Goal: Task Accomplishment & Management: Complete application form

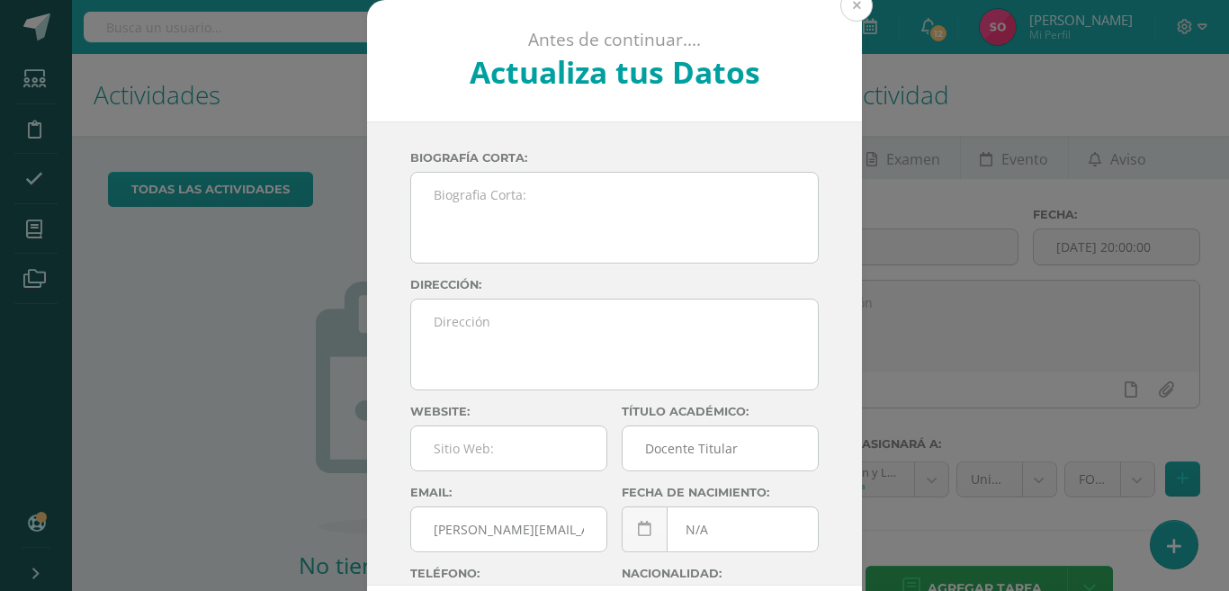
click at [844, 4] on button at bounding box center [856, 5] width 32 height 32
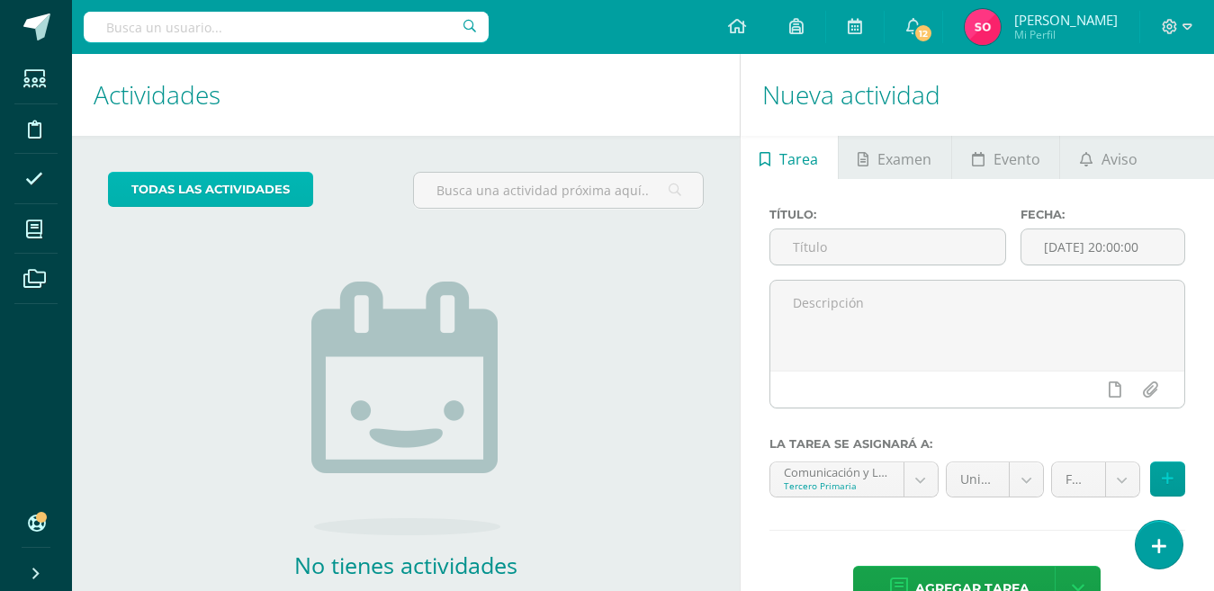
click at [237, 179] on link "todas las Actividades" at bounding box center [210, 189] width 205 height 35
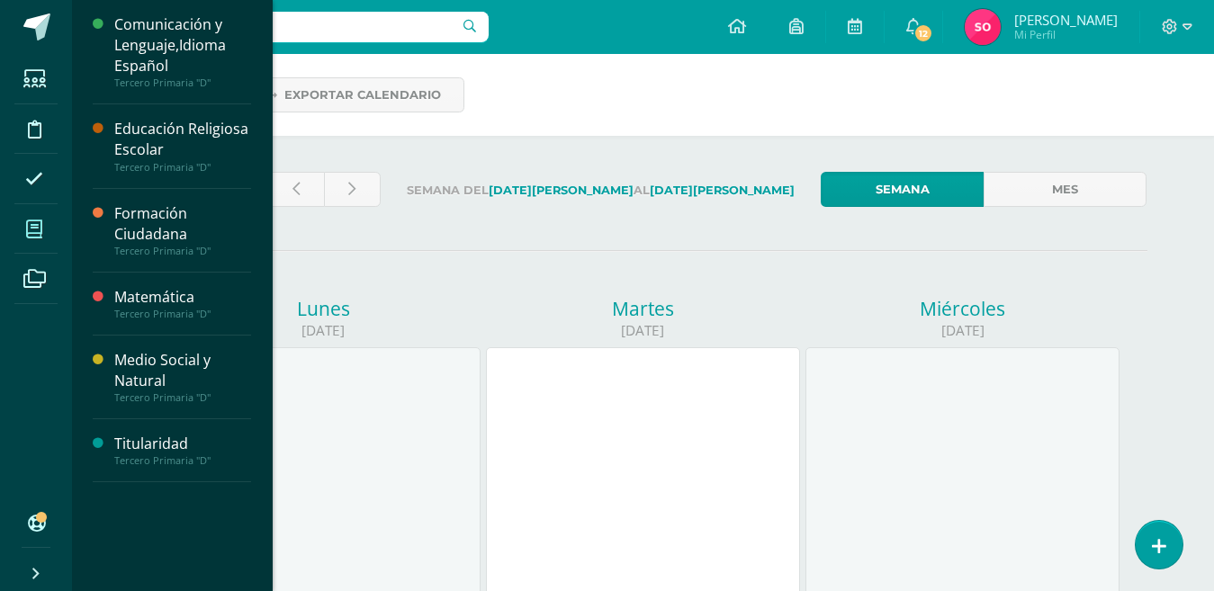
click at [30, 234] on icon at bounding box center [34, 229] width 16 height 18
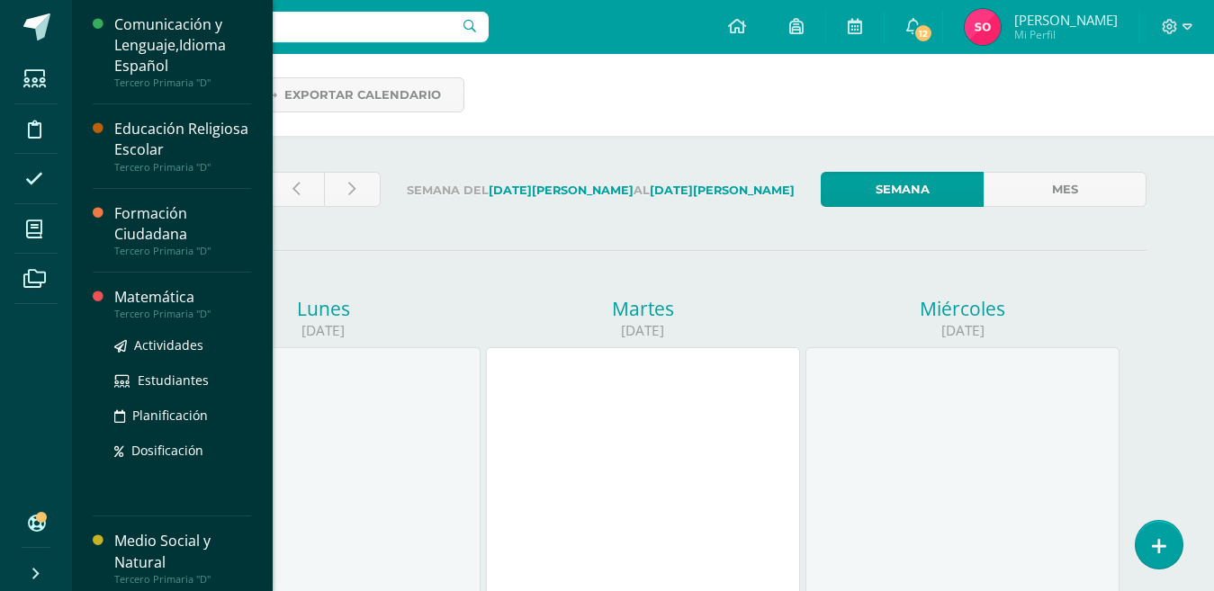
click at [138, 291] on div "Matemática" at bounding box center [182, 297] width 137 height 21
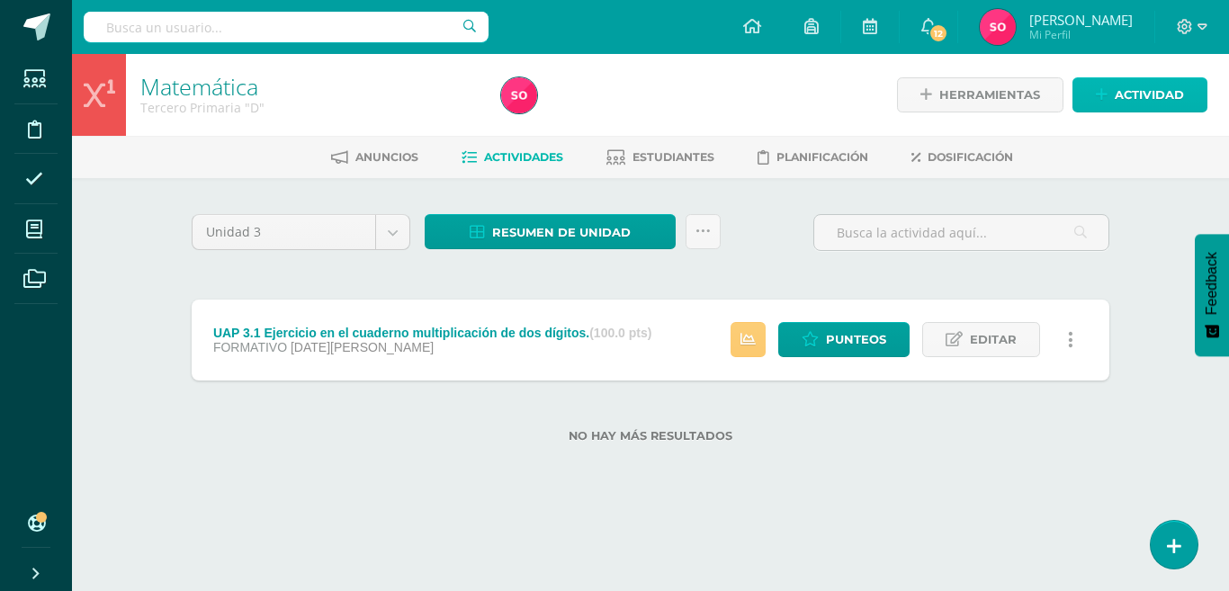
click at [1133, 90] on span "Actividad" at bounding box center [1149, 94] width 69 height 33
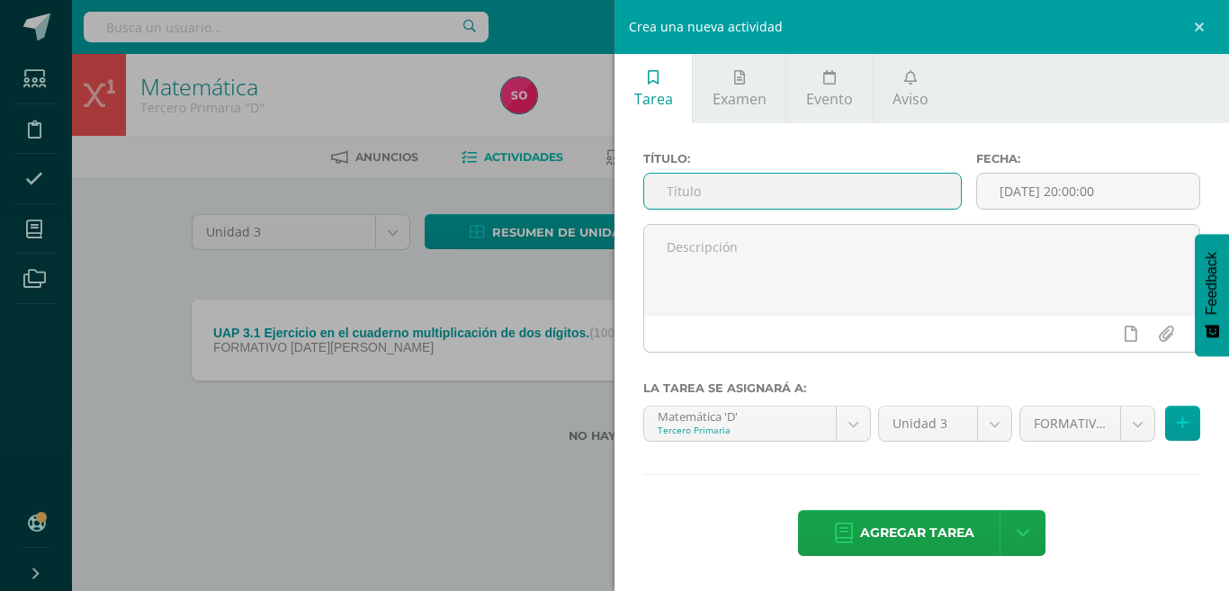
click at [845, 201] on input "text" at bounding box center [802, 191] width 317 height 35
type input "Ejercicio en el cuaderno de división"
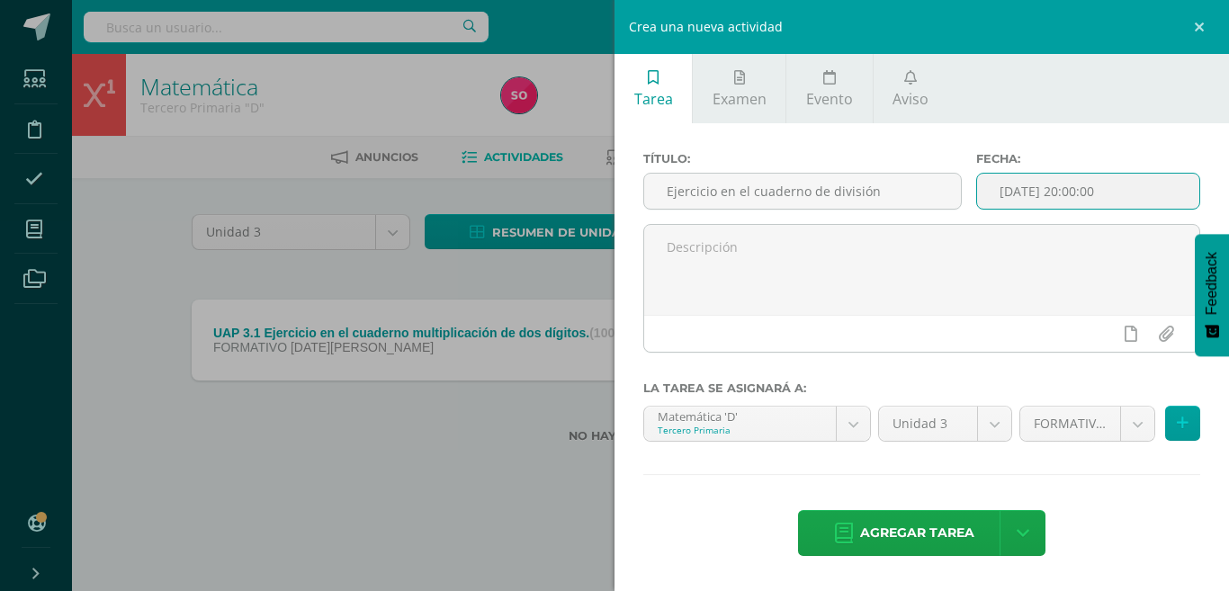
click at [1101, 195] on input "[DATE] 20:00:00" at bounding box center [1088, 191] width 222 height 35
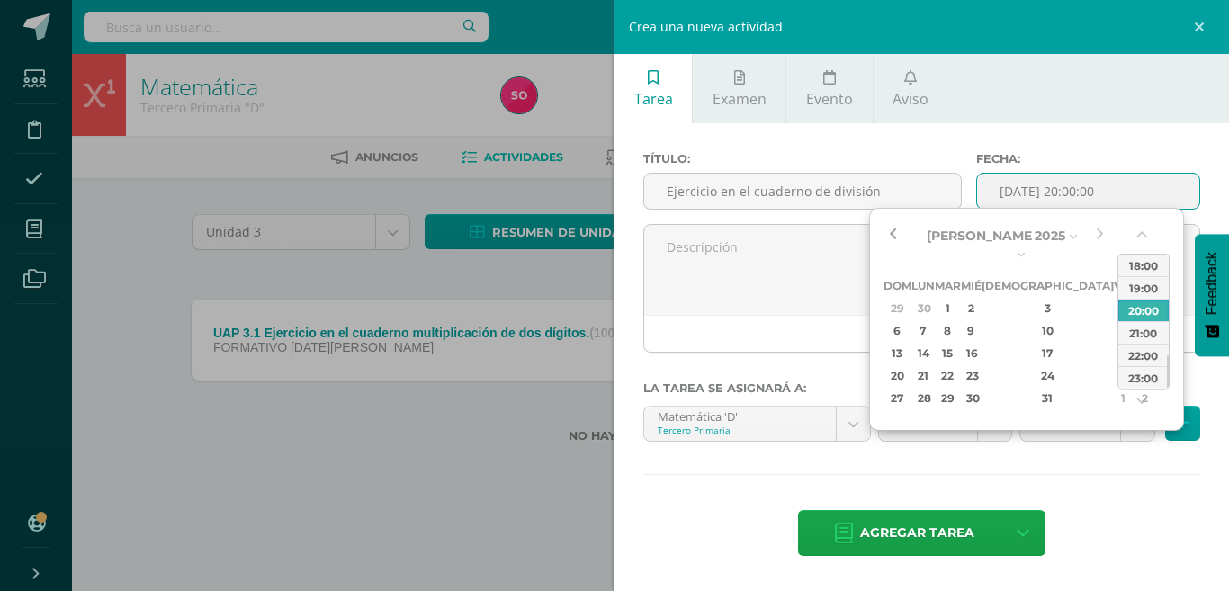
click at [887, 237] on button "button" at bounding box center [892, 235] width 18 height 27
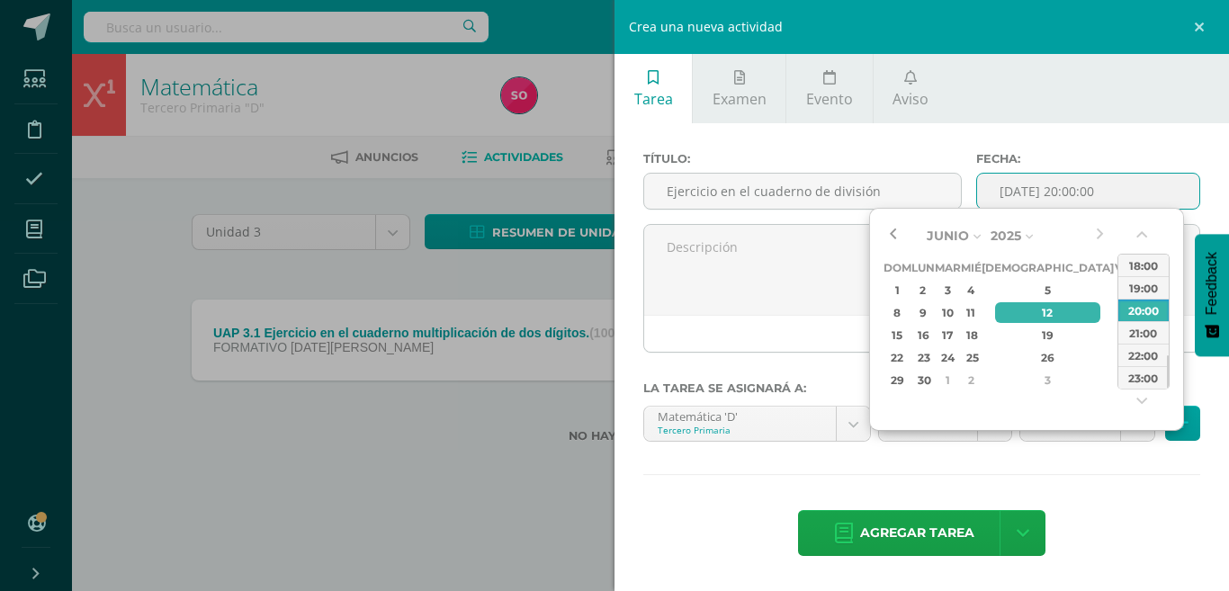
click at [891, 227] on button "button" at bounding box center [892, 235] width 18 height 27
click at [933, 331] on div "16" at bounding box center [923, 335] width 19 height 21
type input "2025-06-16 20:00"
click at [846, 464] on div "Título: Ejercicio en el cuaderno de división Fecha: 2025-06-16 20:00 La tarea s…" at bounding box center [921, 355] width 614 height 465
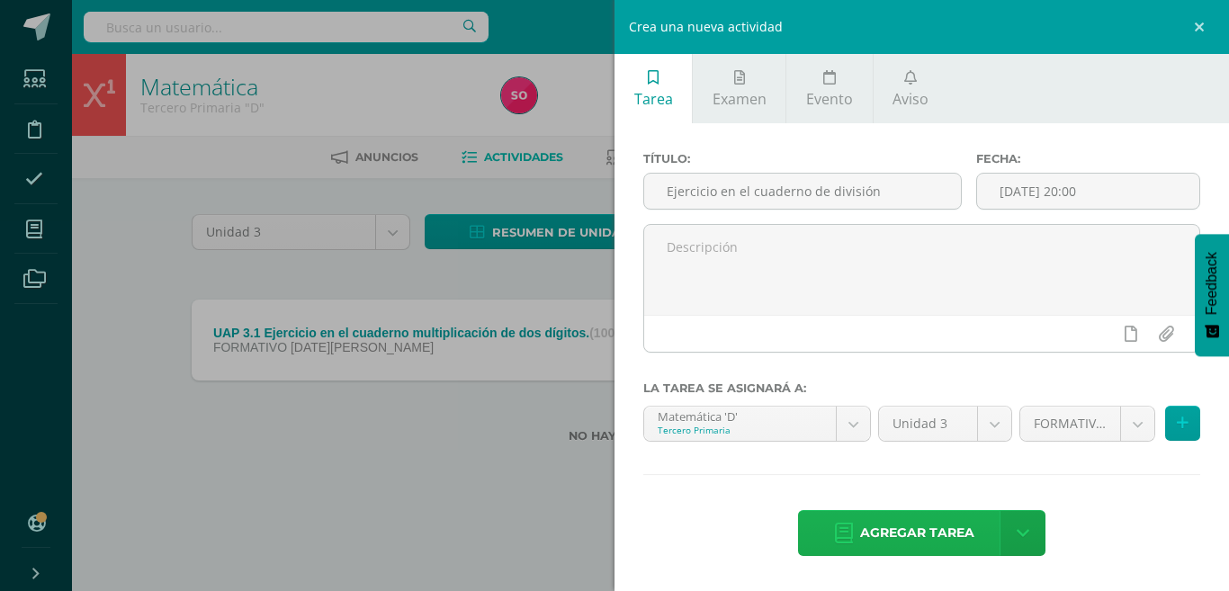
click at [903, 519] on span "Agregar tarea" at bounding box center [917, 533] width 114 height 44
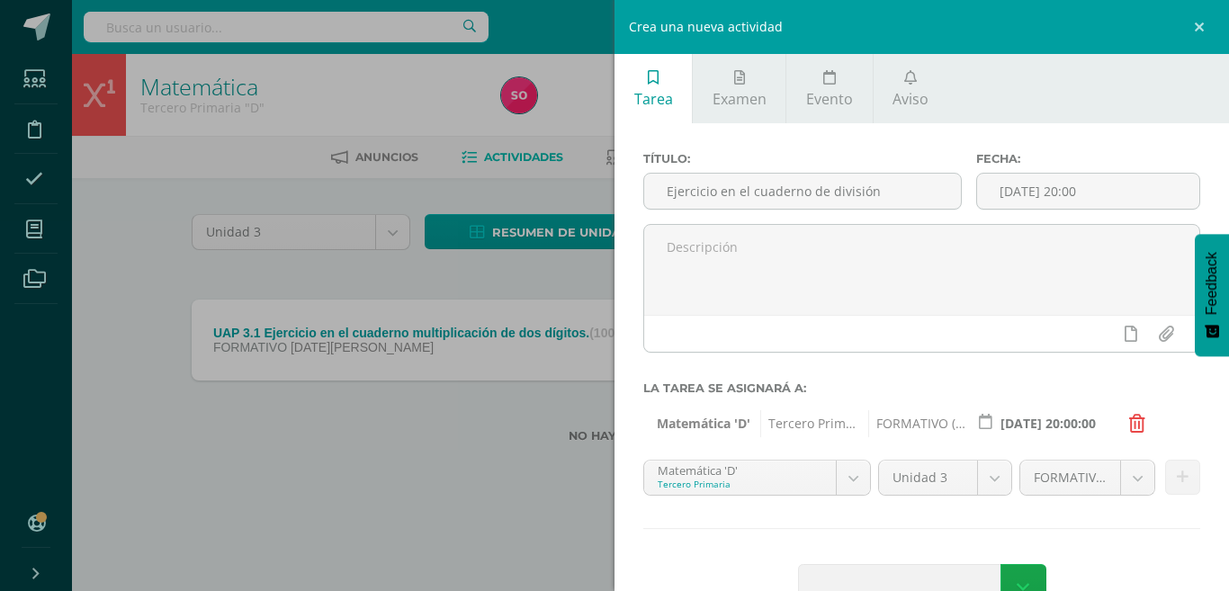
scroll to position [51, 0]
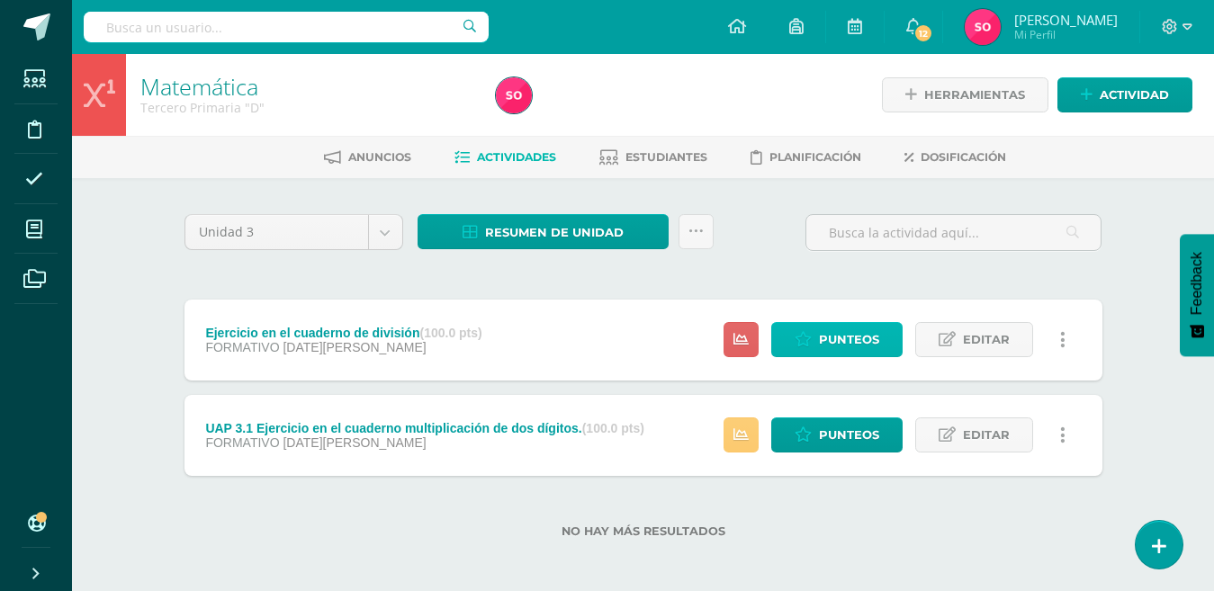
click at [871, 335] on span "Punteos" at bounding box center [849, 339] width 60 height 33
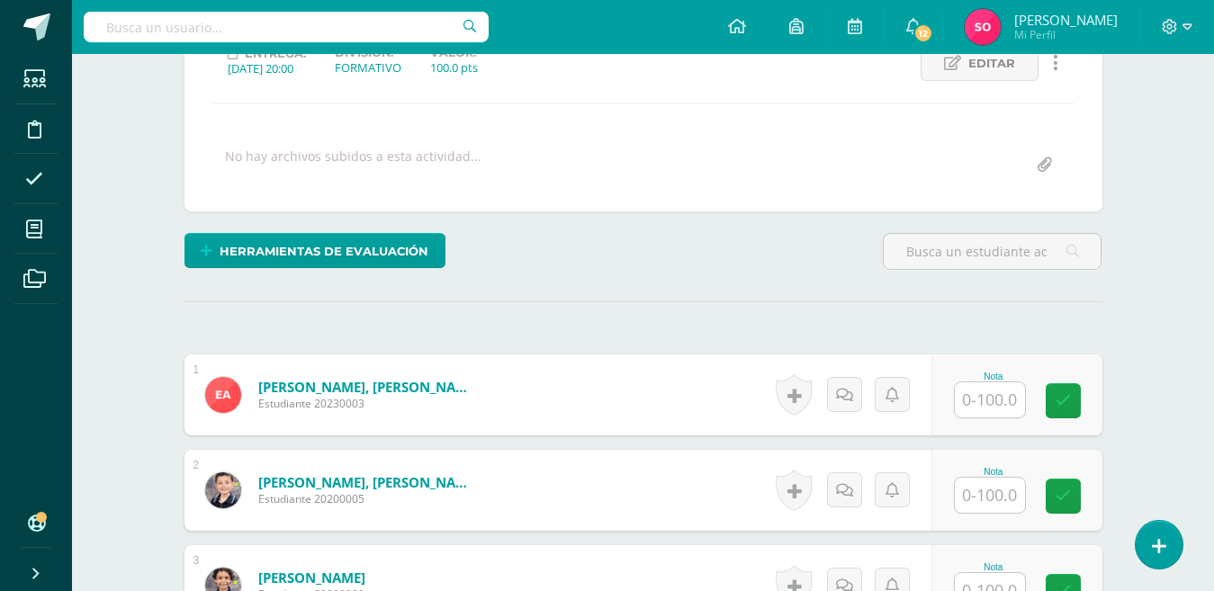
scroll to position [361, 0]
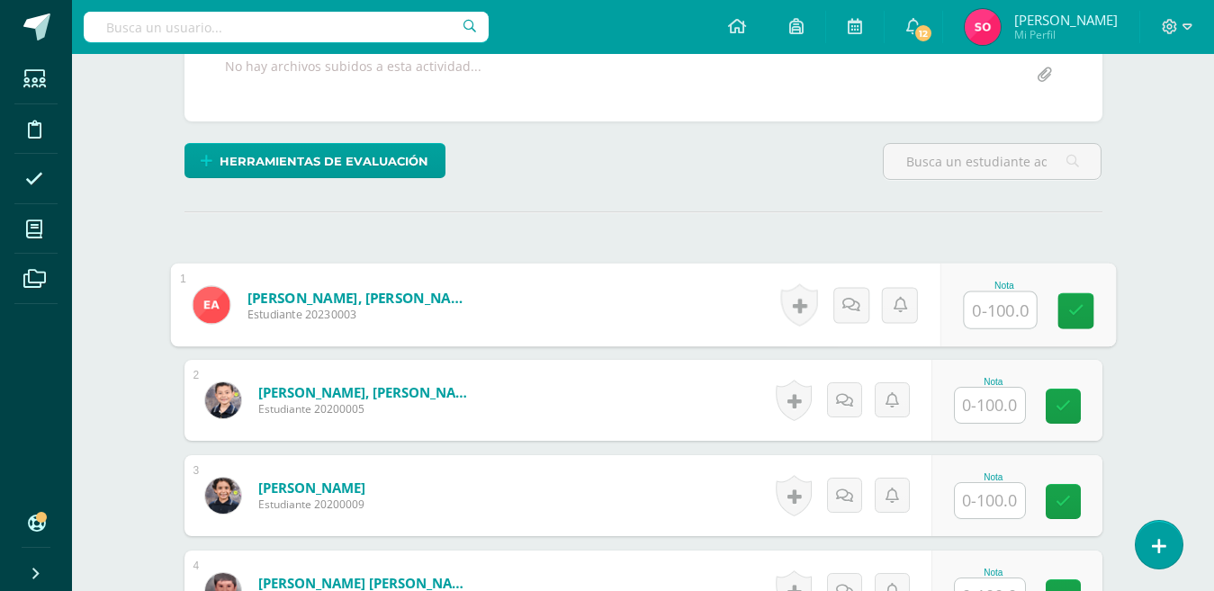
click at [971, 304] on input "text" at bounding box center [999, 310] width 72 height 36
type input "100"
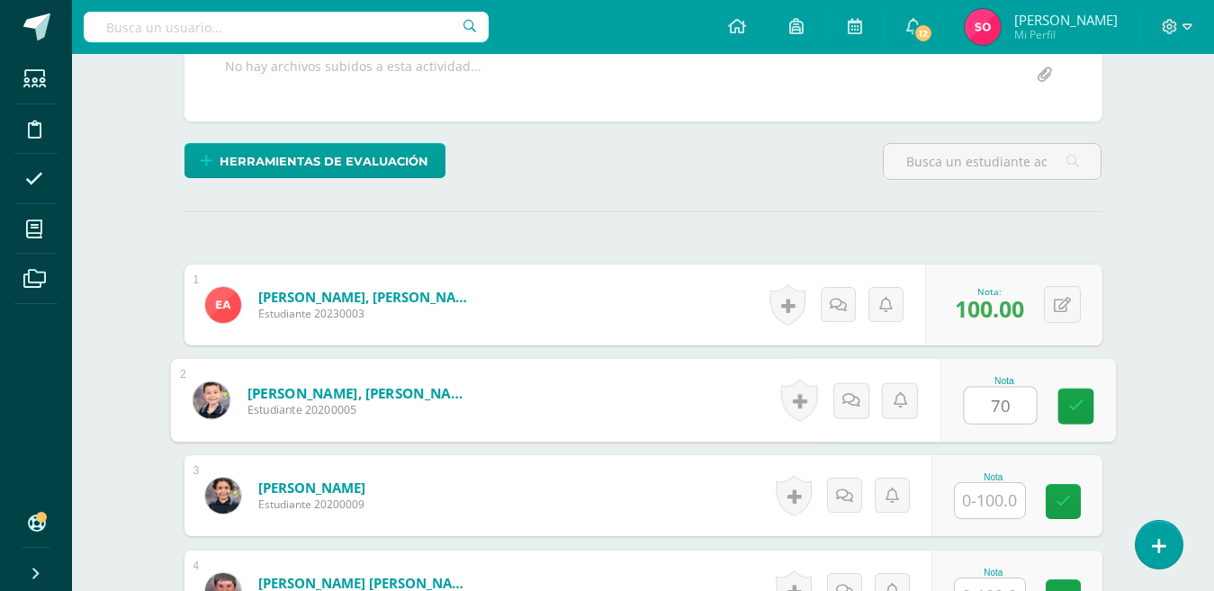
scroll to position [362, 0]
type input "70"
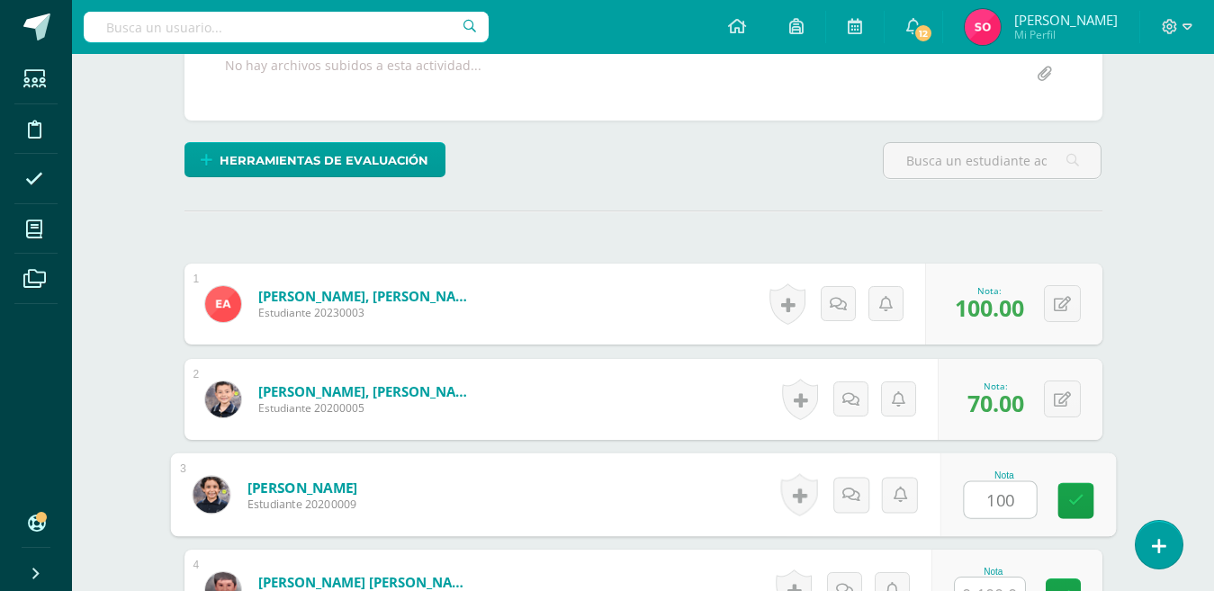
type input "100"
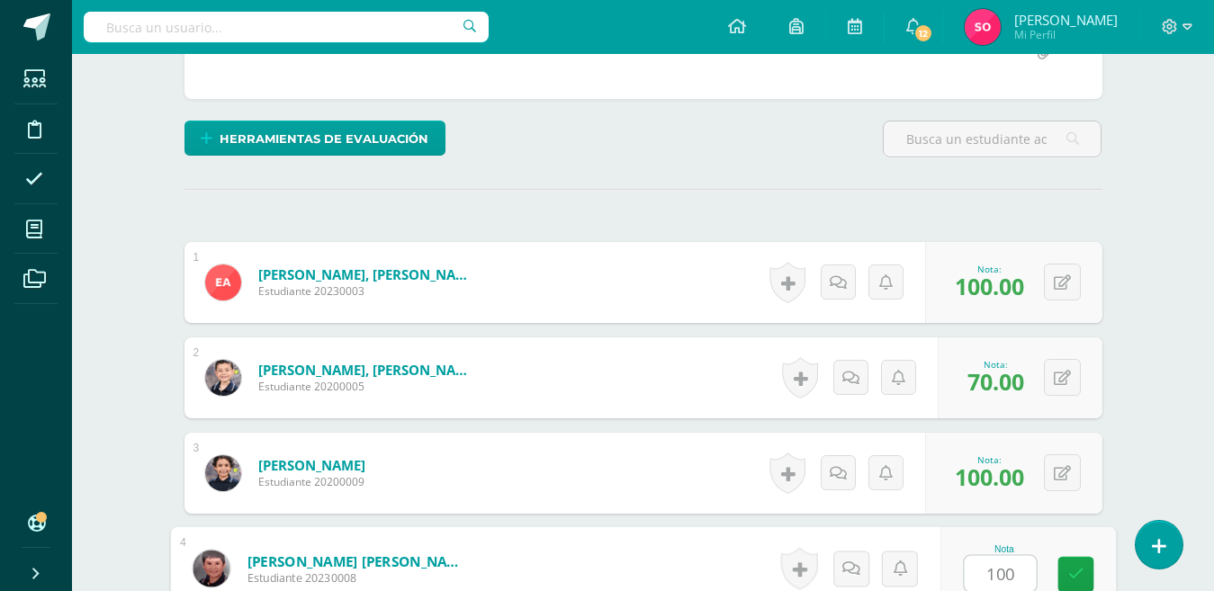
type input "100"
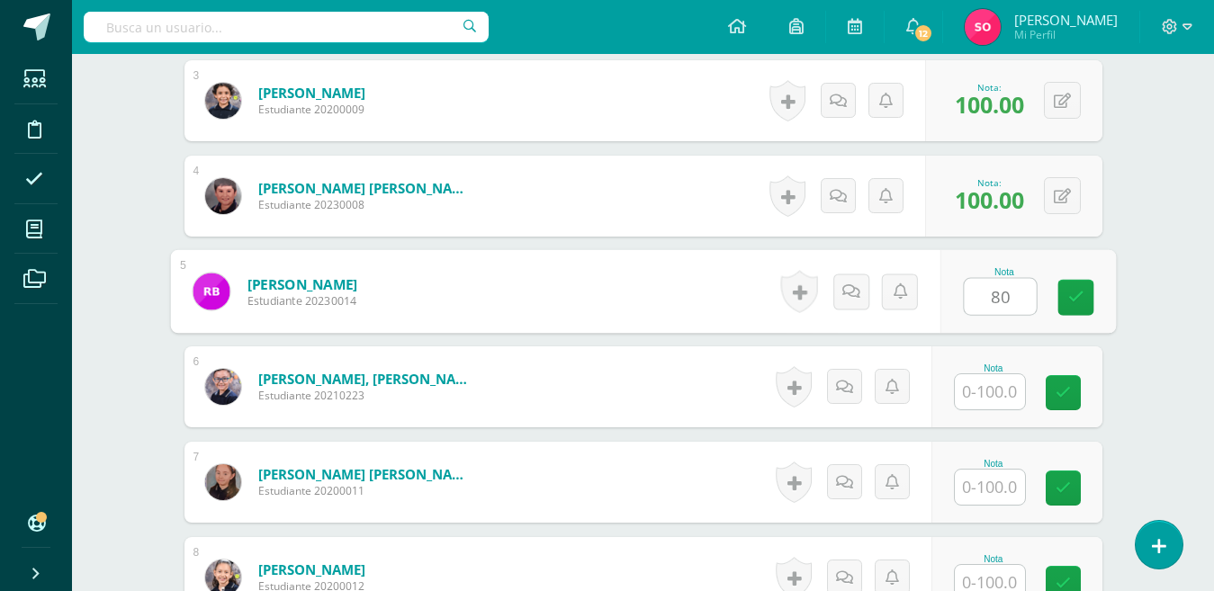
scroll to position [757, 0]
type input "80"
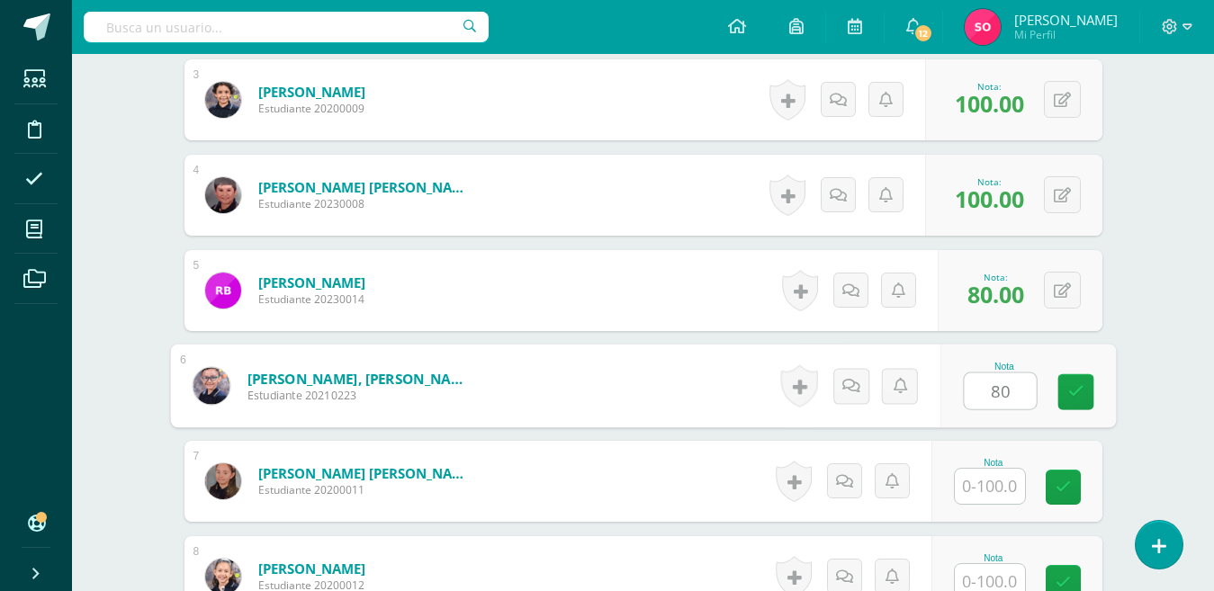
type input "80"
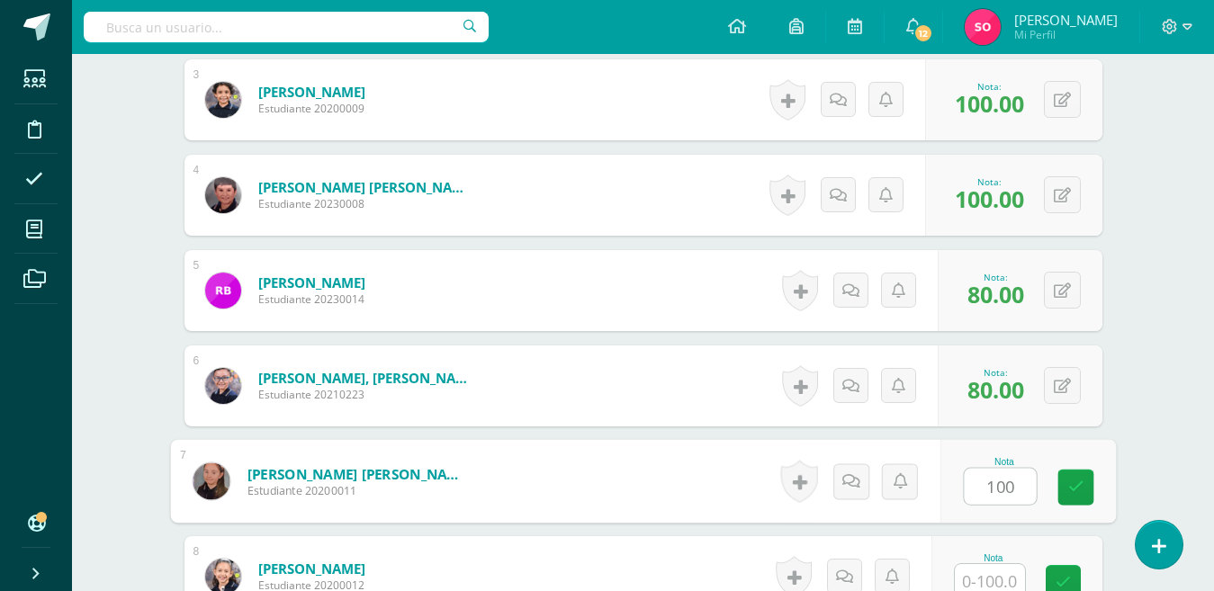
type input "100"
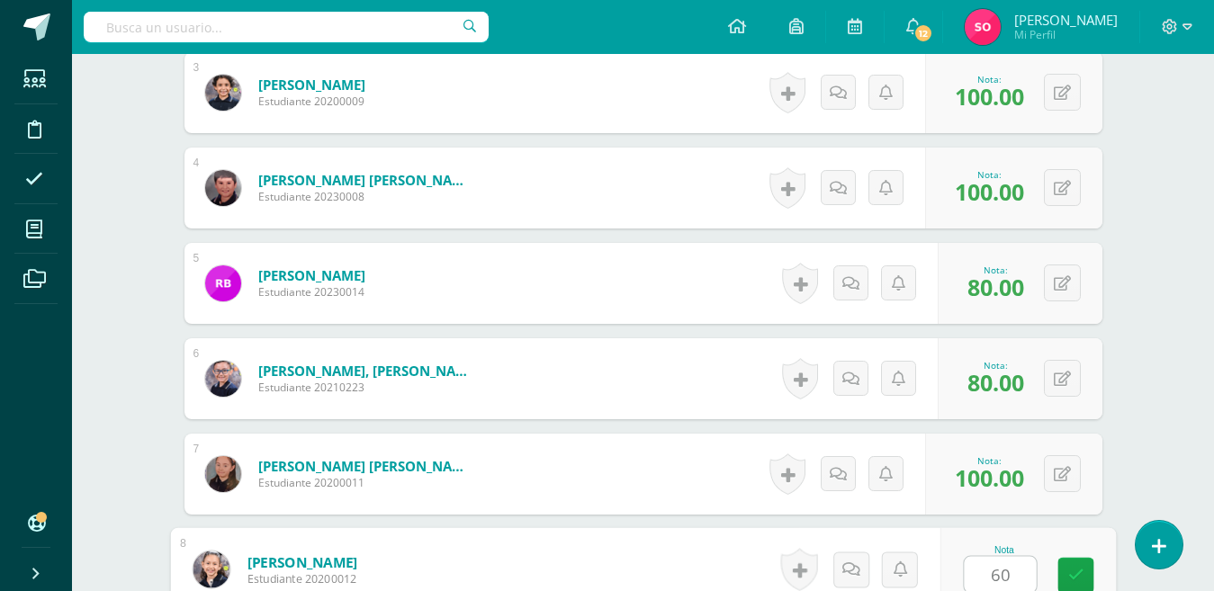
type input "60"
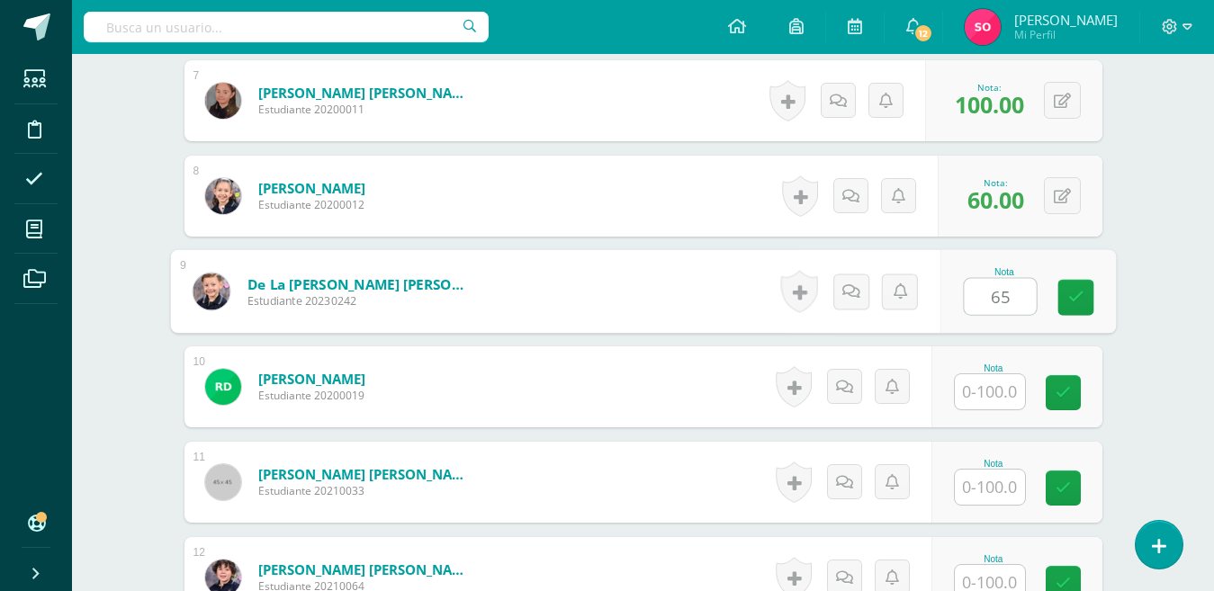
type input "65"
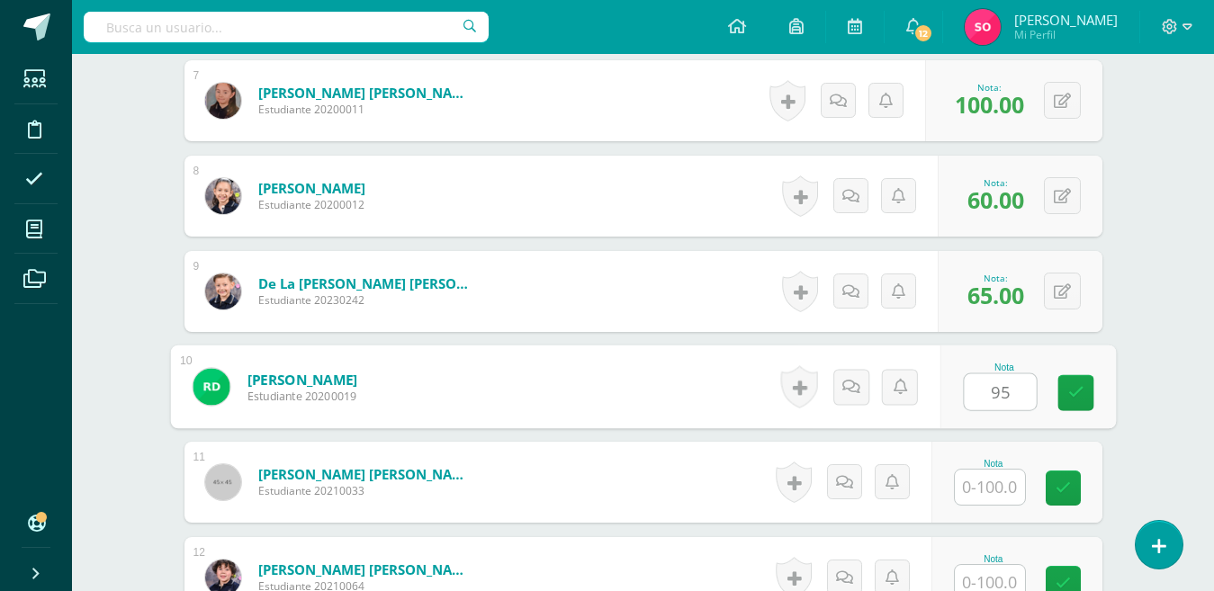
type input "95"
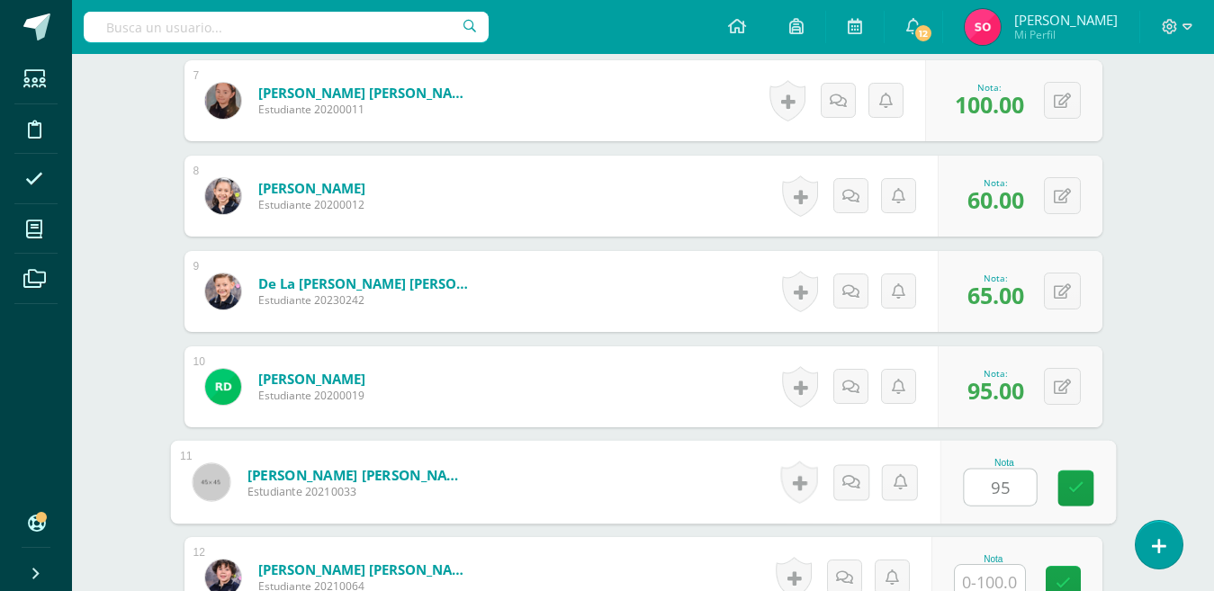
type input "95"
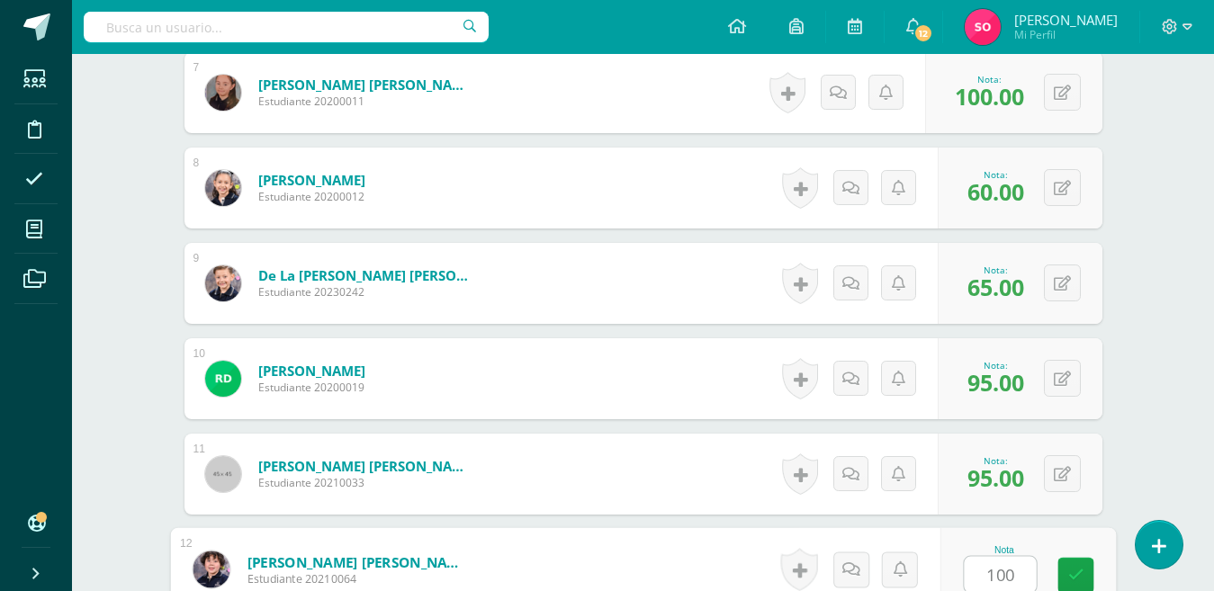
type input "100"
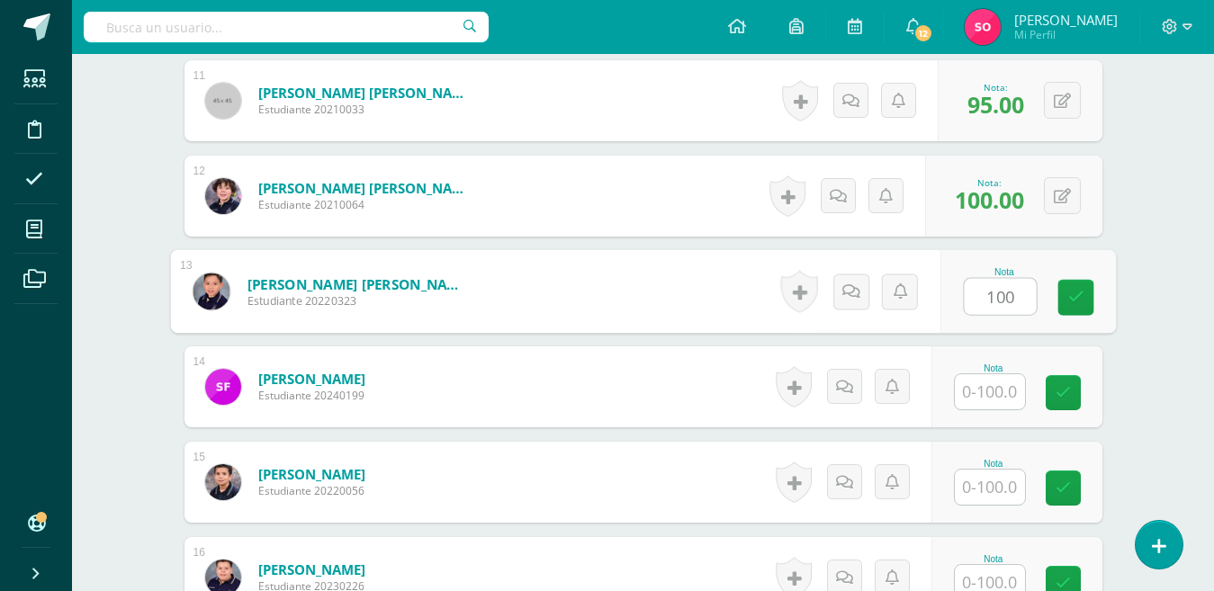
type input "100"
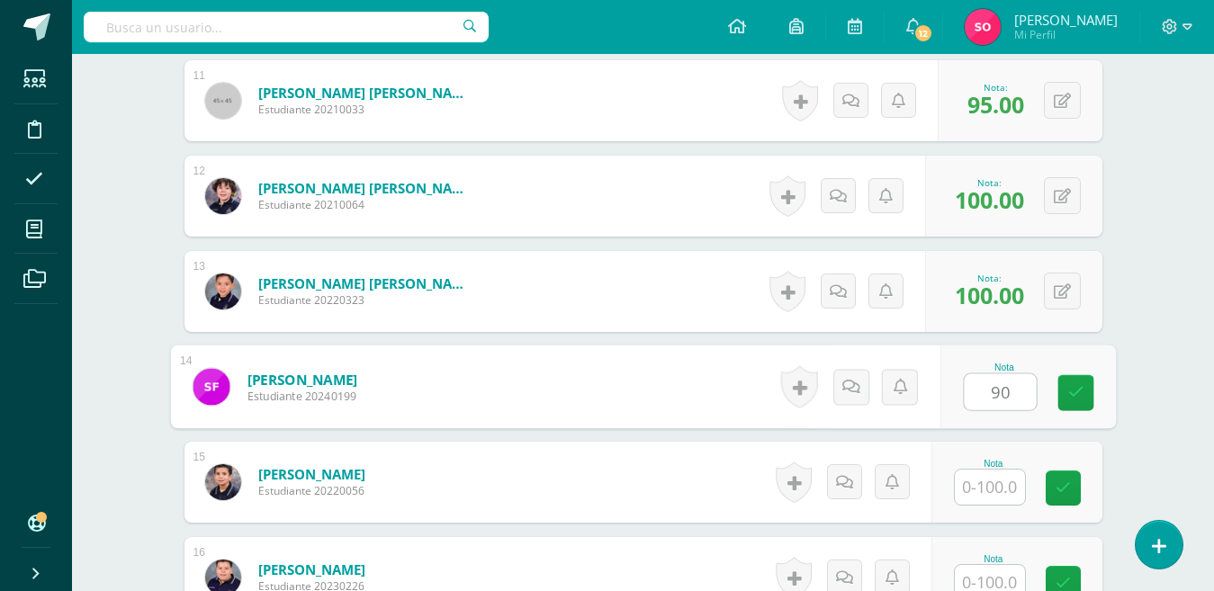
type input "90"
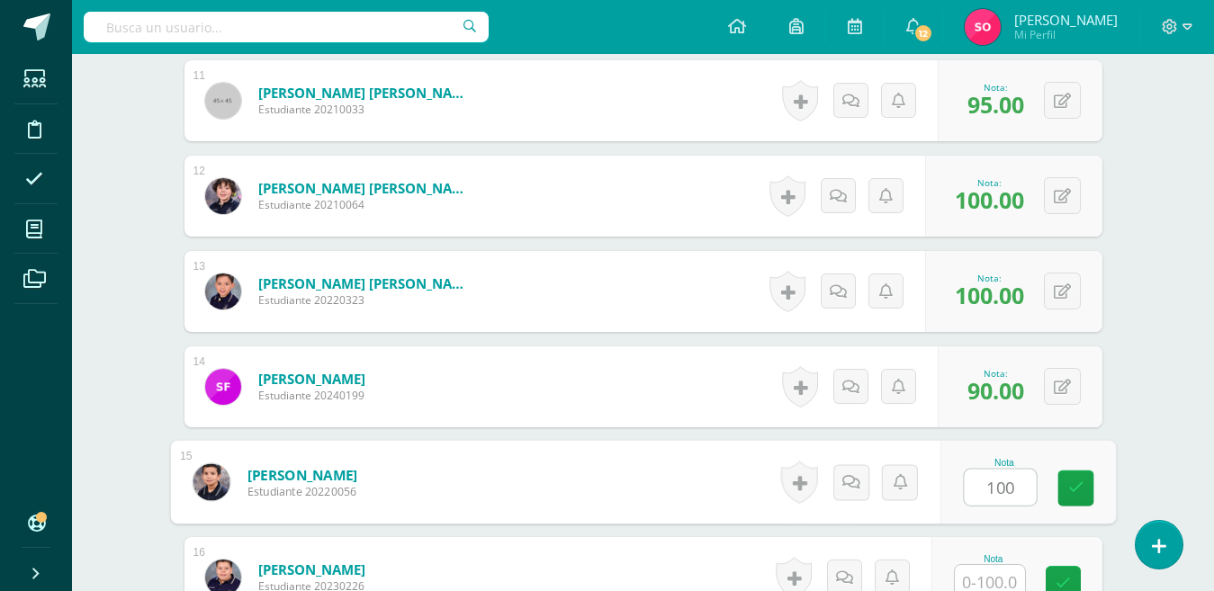
type input "100"
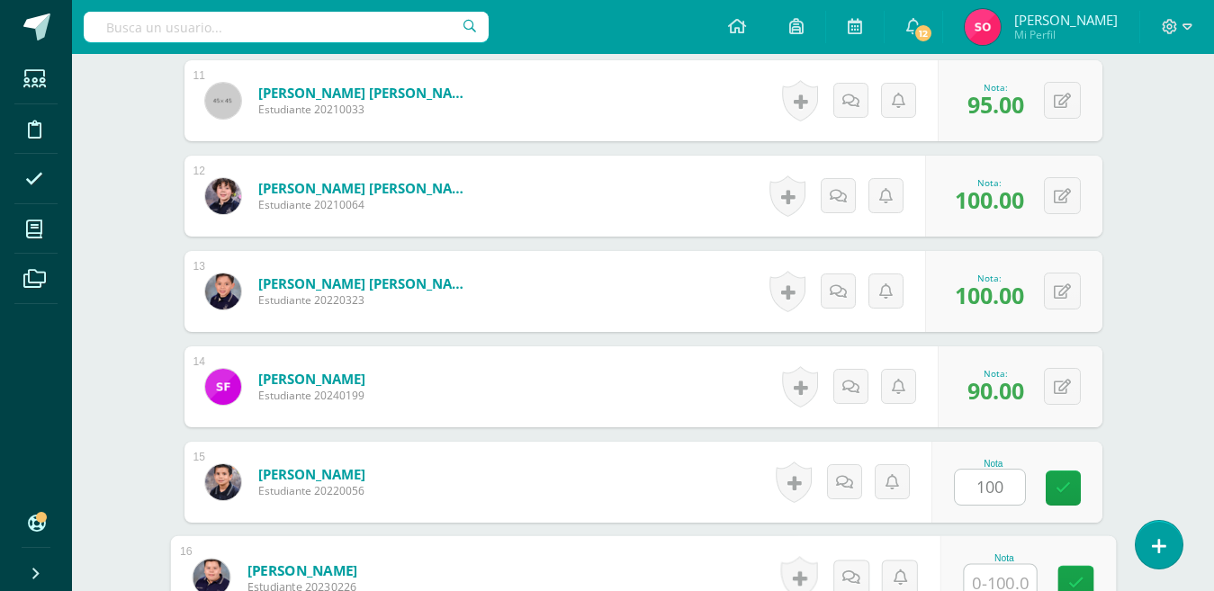
scroll to position [1527, 0]
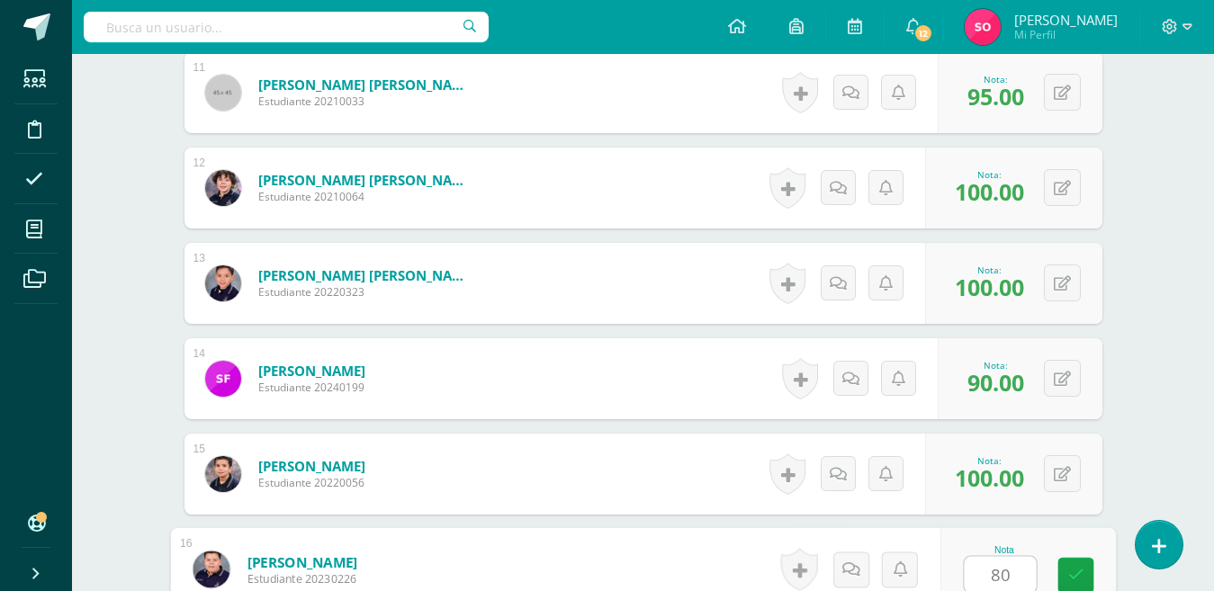
type input "80"
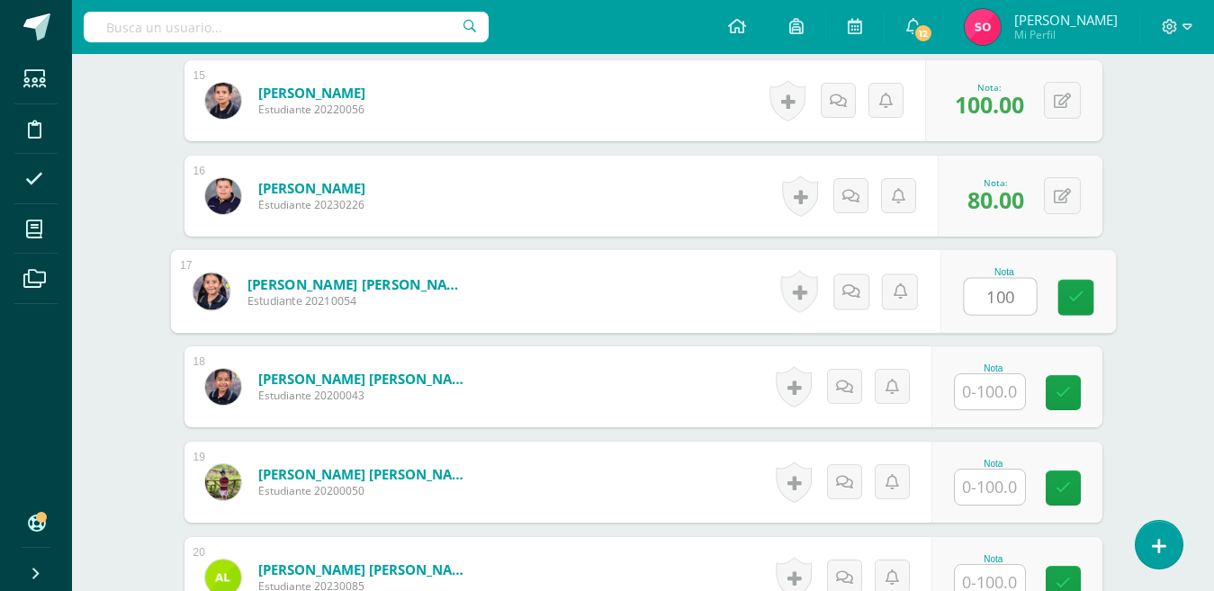
type input "100"
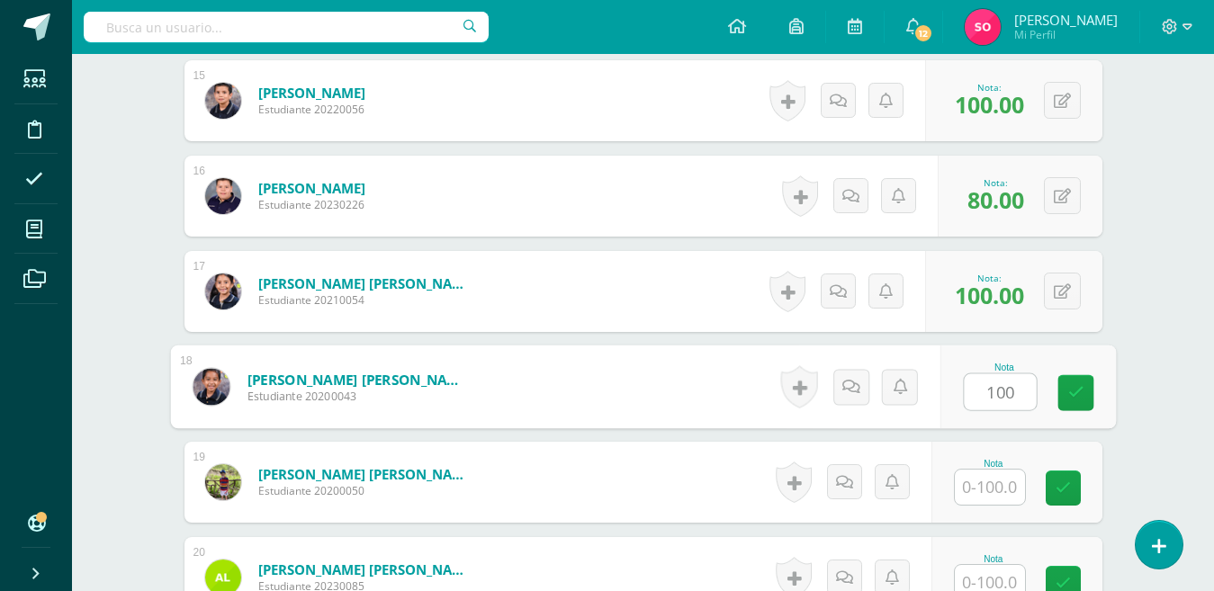
type input "100"
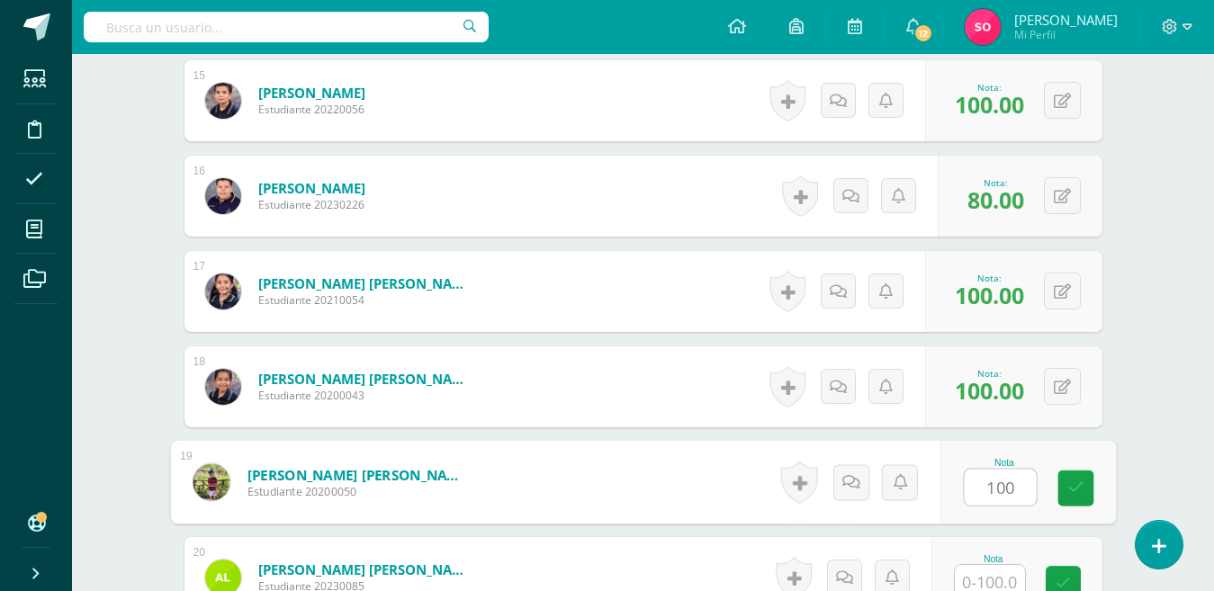
type input "100"
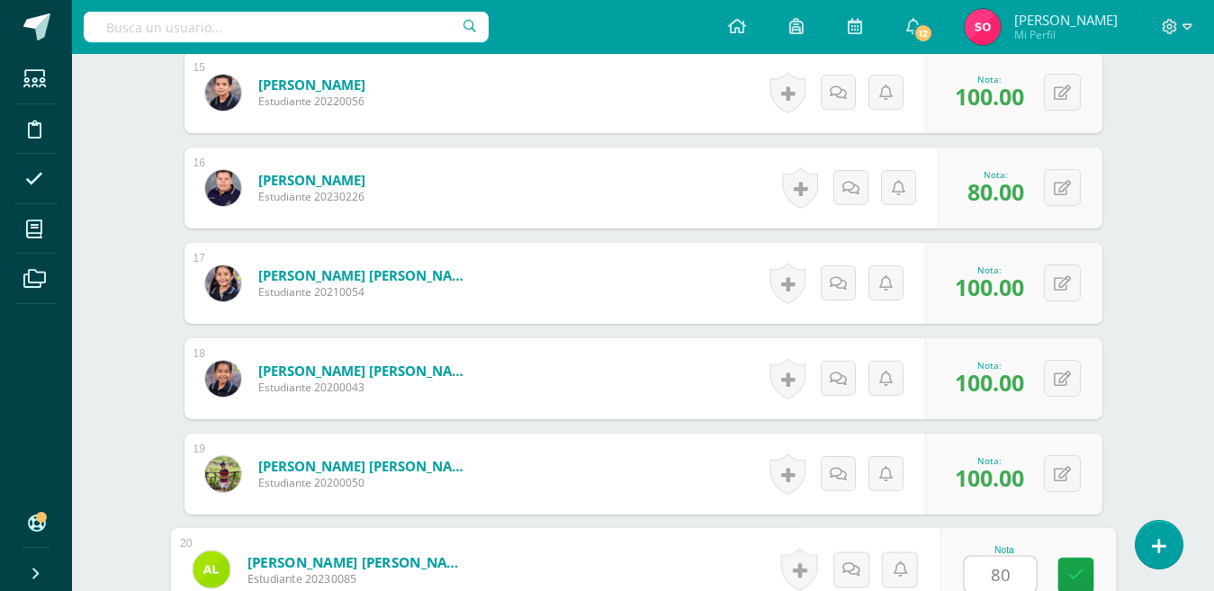
type input "80"
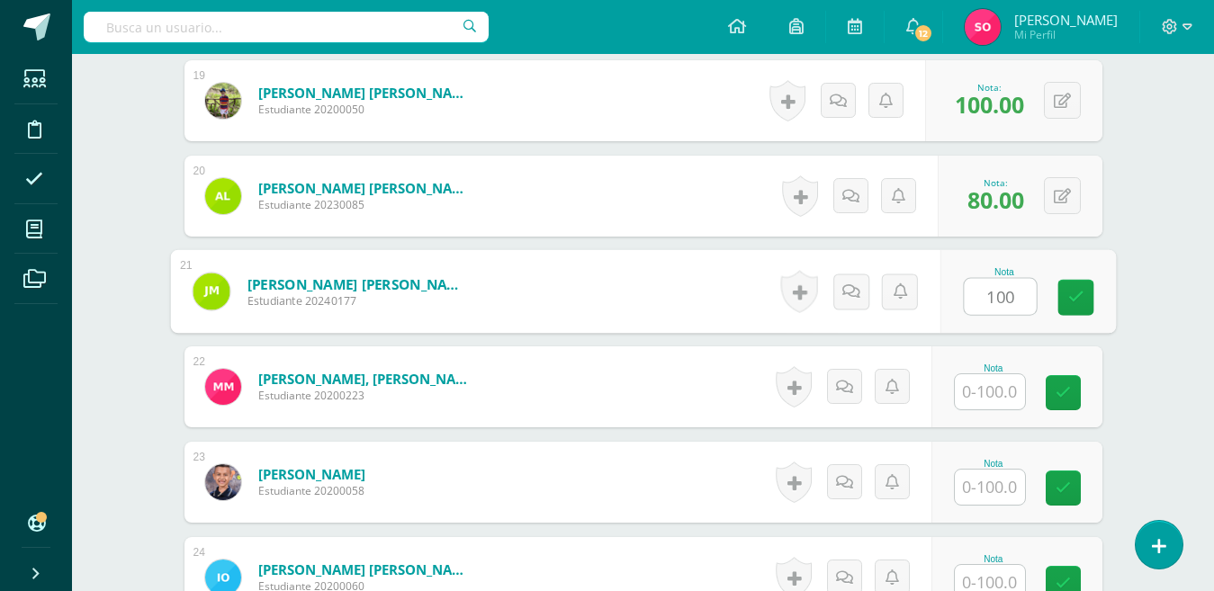
type input "100"
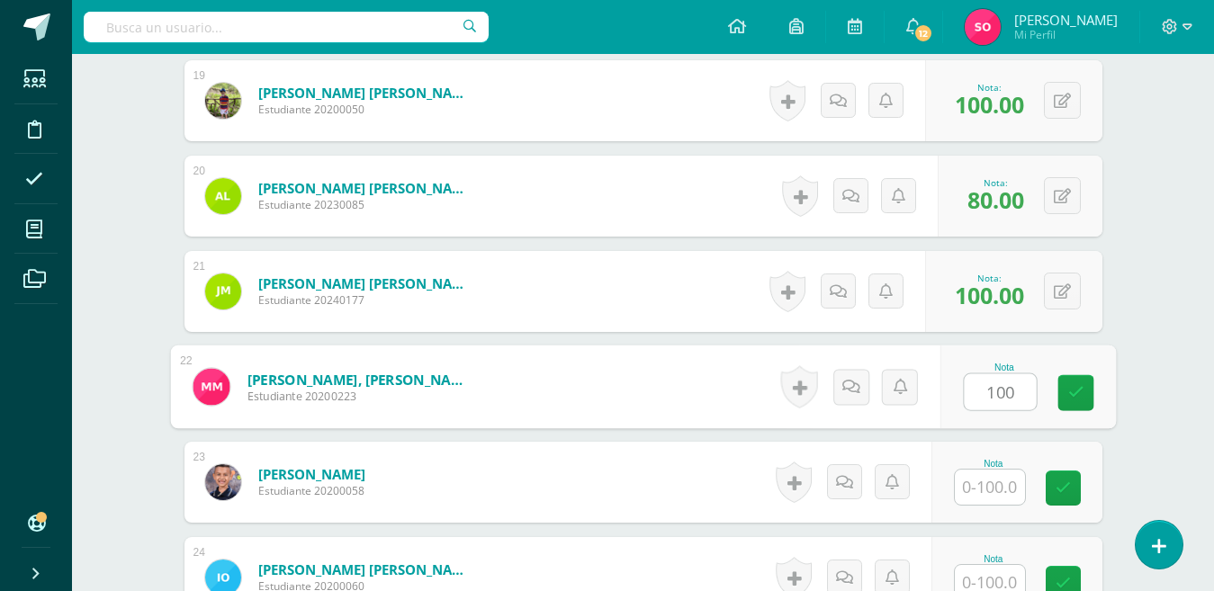
type input "100"
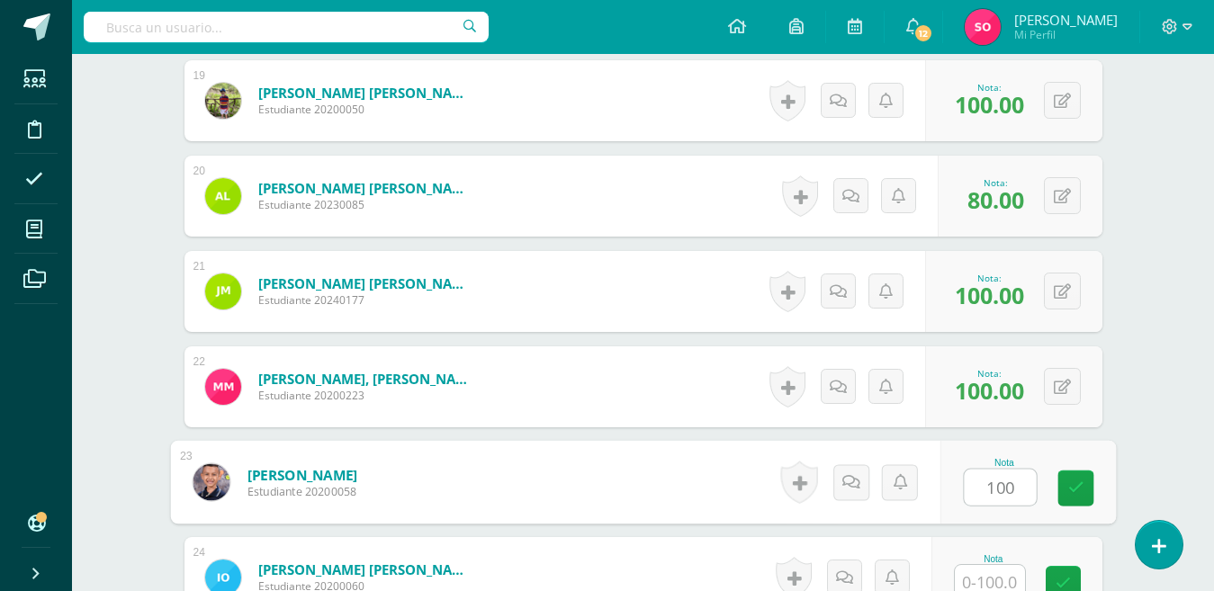
type input "100"
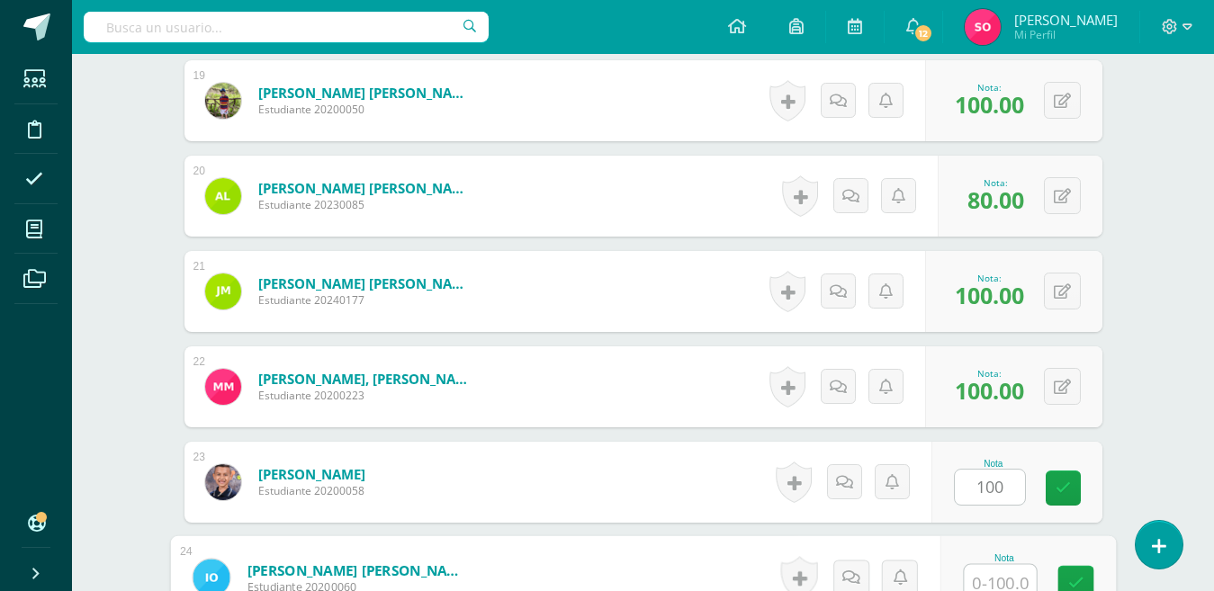
scroll to position [2289, 0]
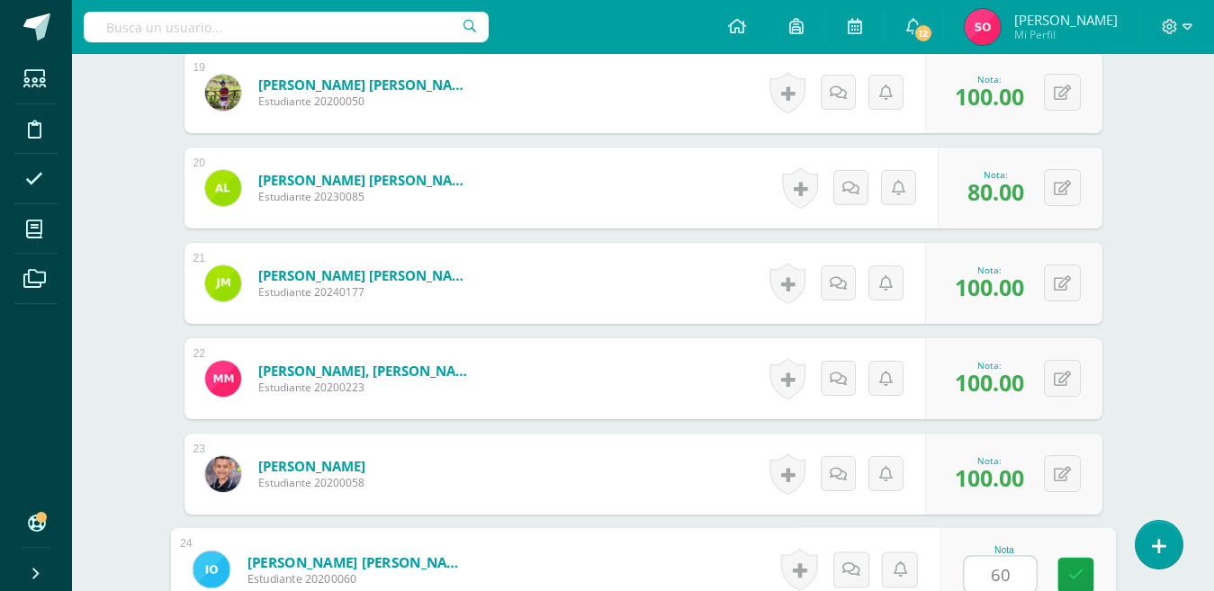
type input "60"
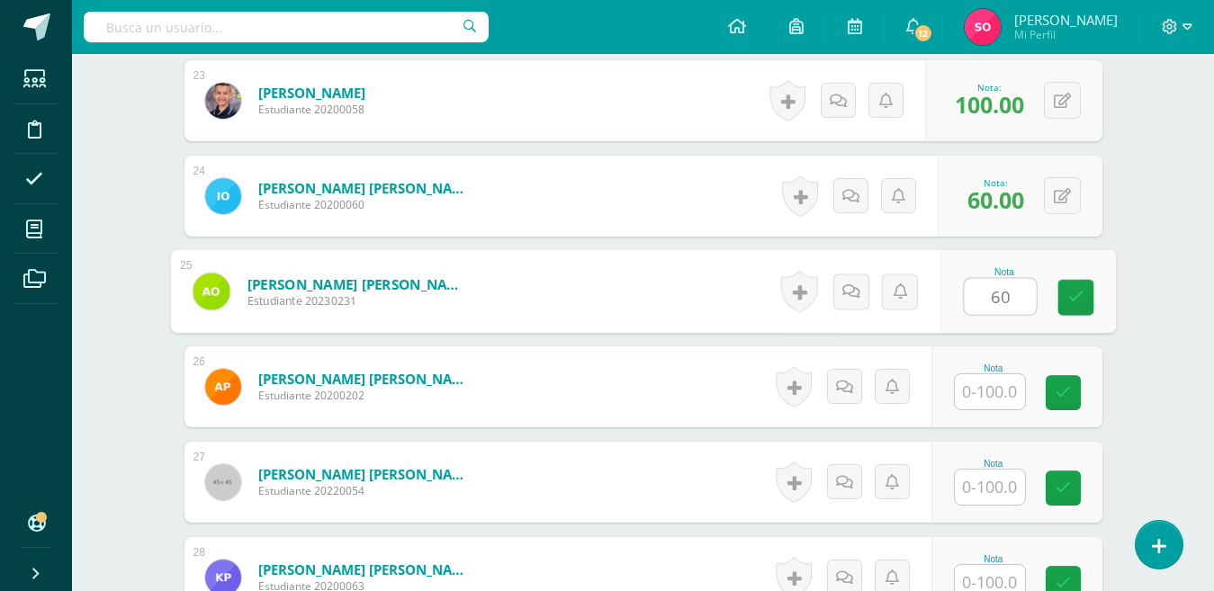
type input "60"
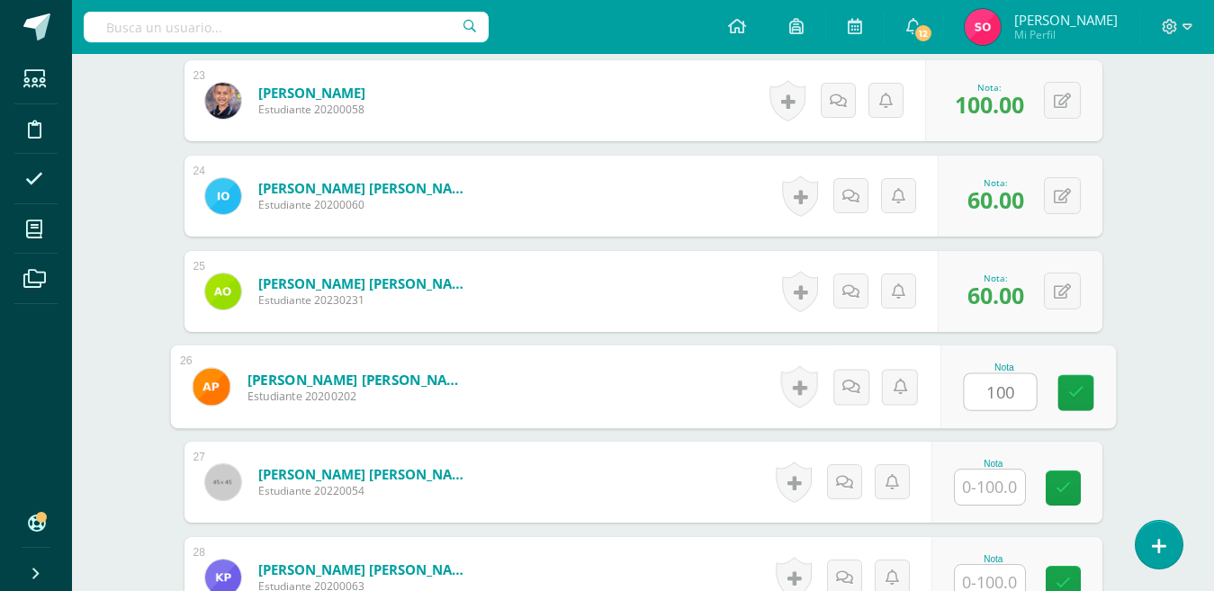
type input "100"
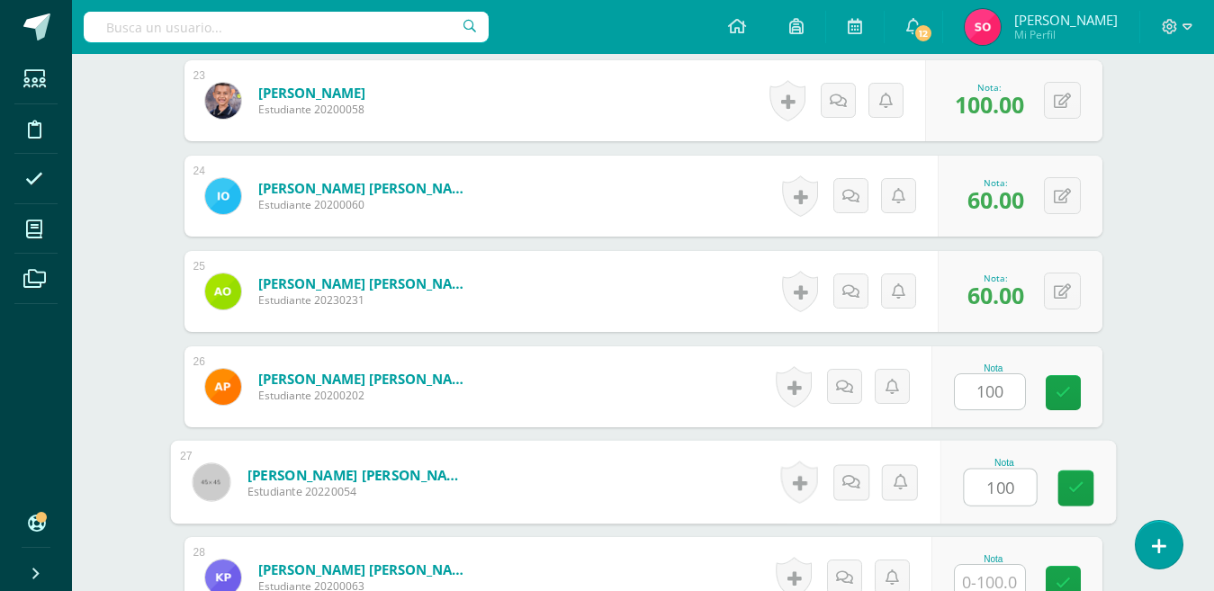
type input "100"
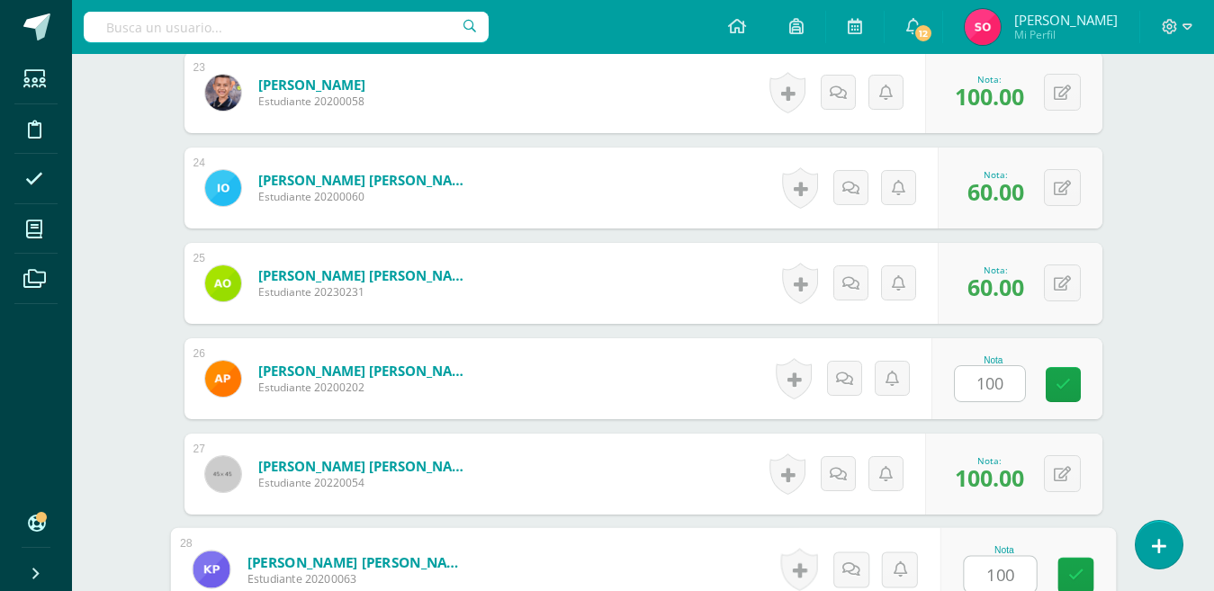
type input "100"
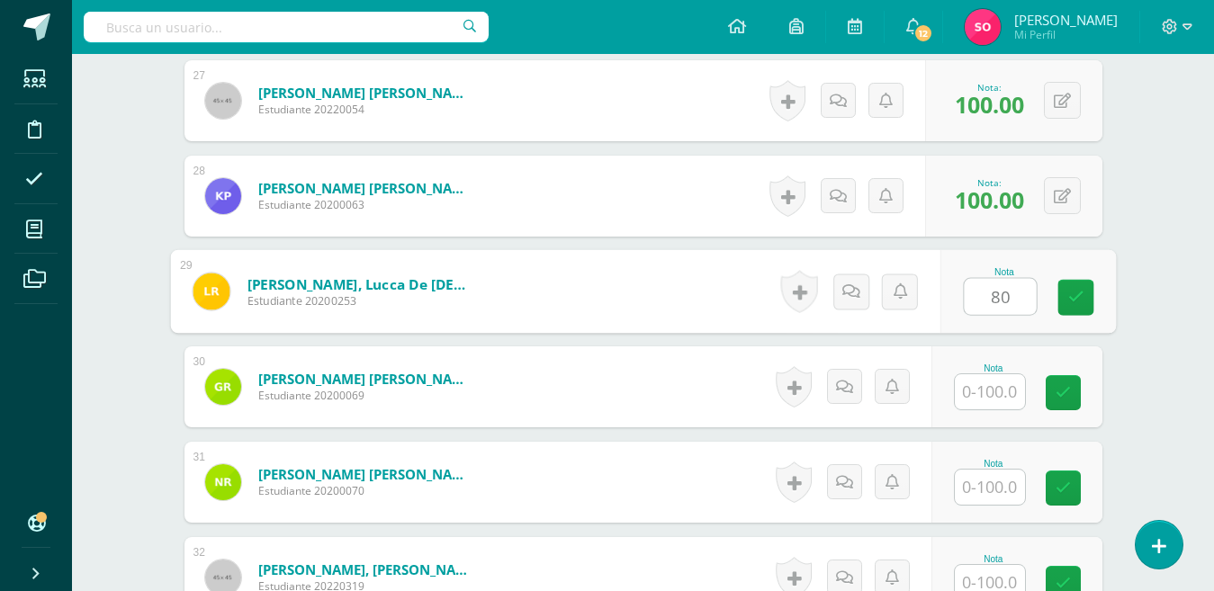
type input "80"
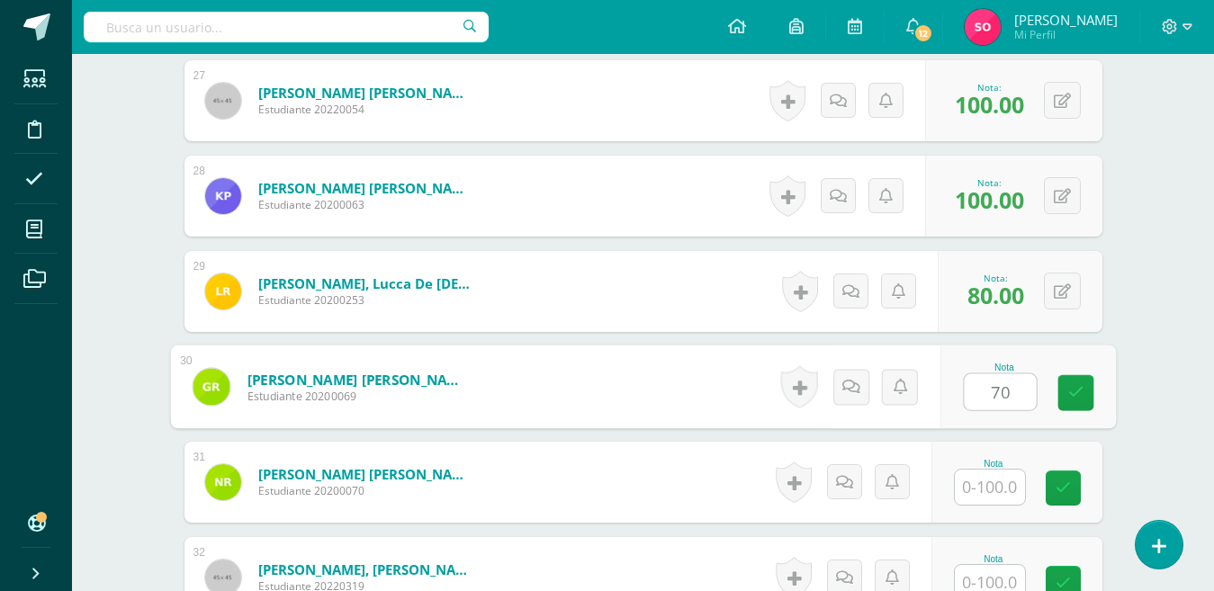
type input "70"
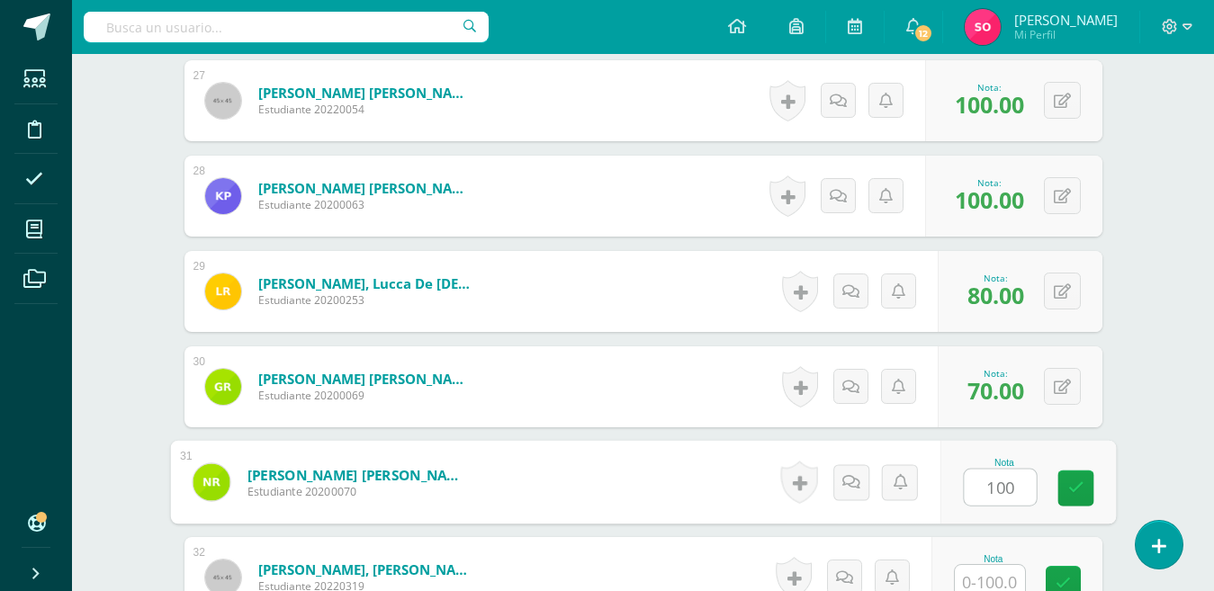
type input "100"
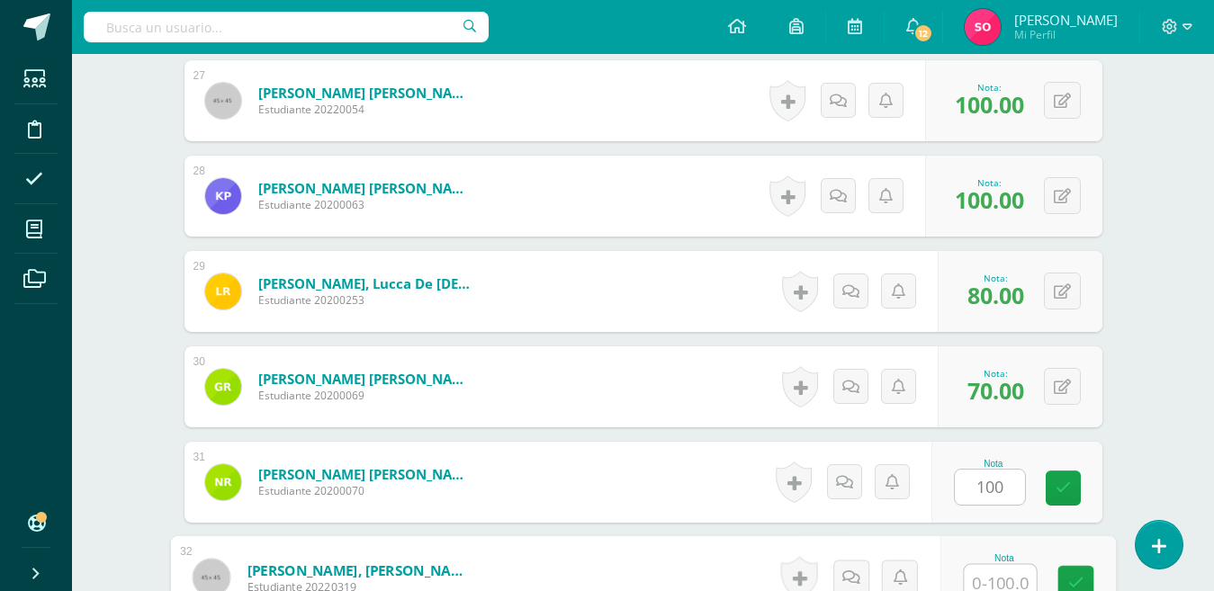
scroll to position [3052, 0]
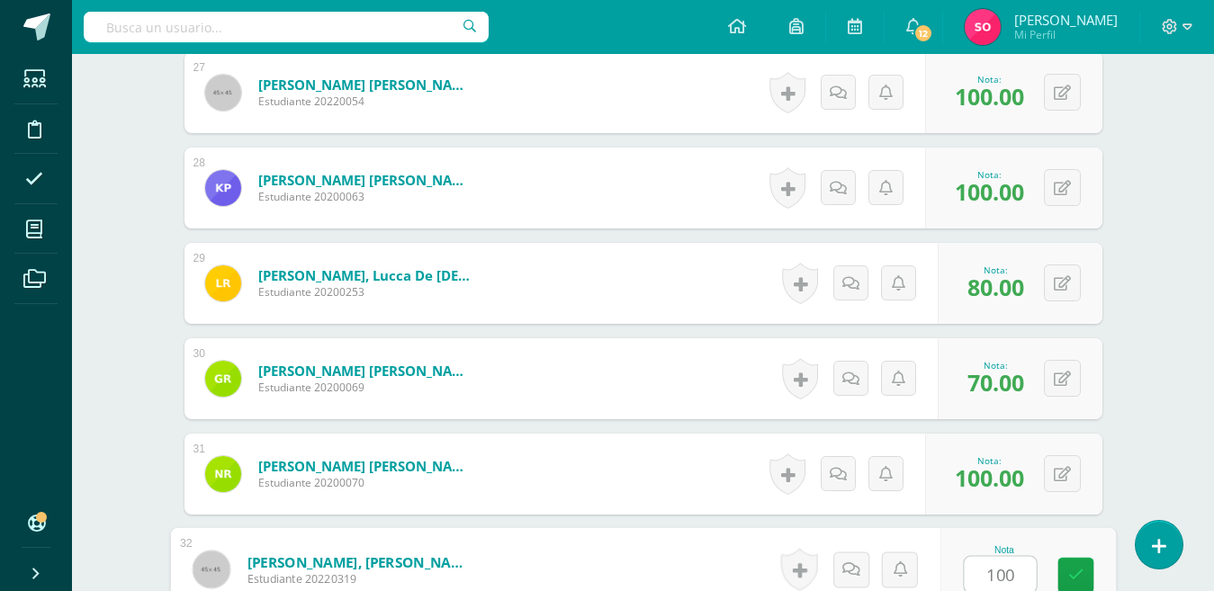
type input "100"
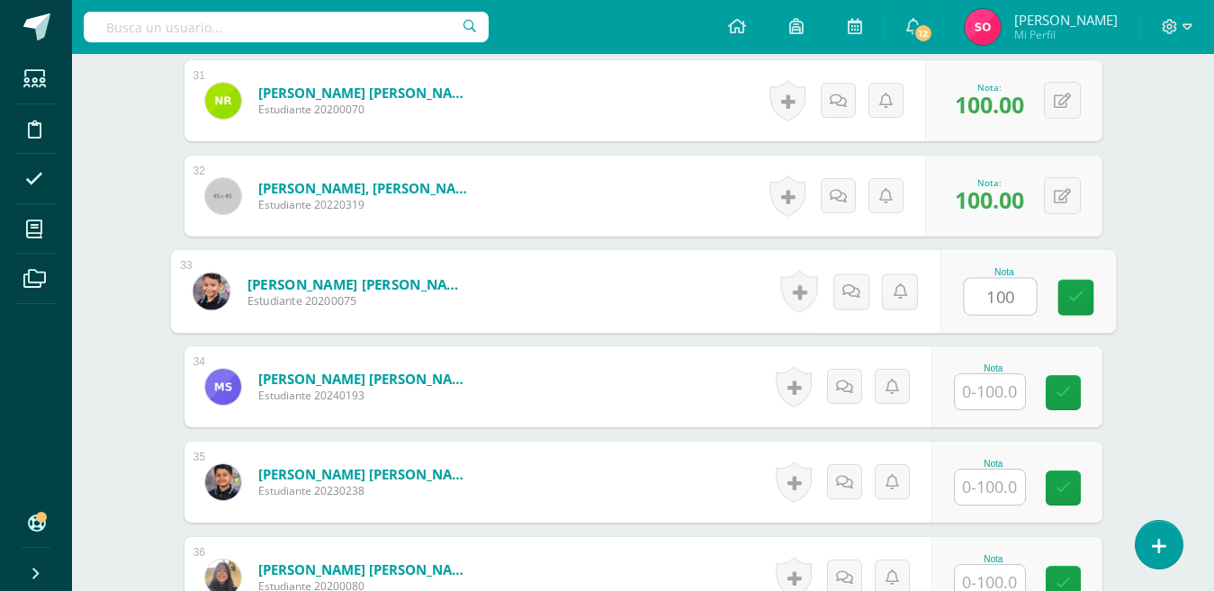
type input "100"
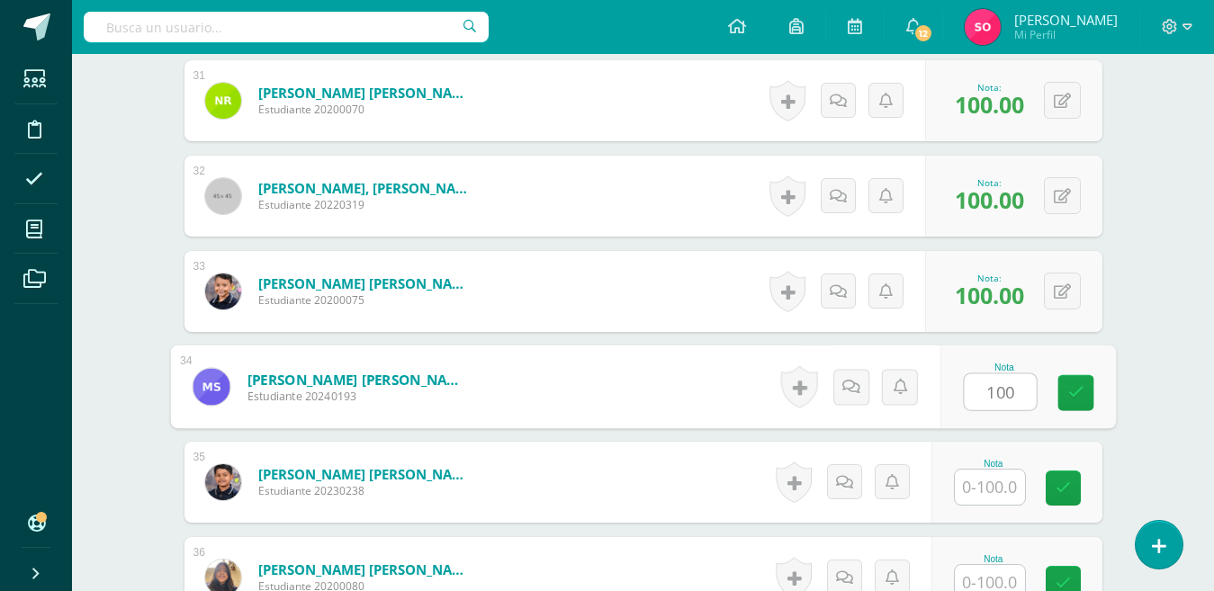
type input "100"
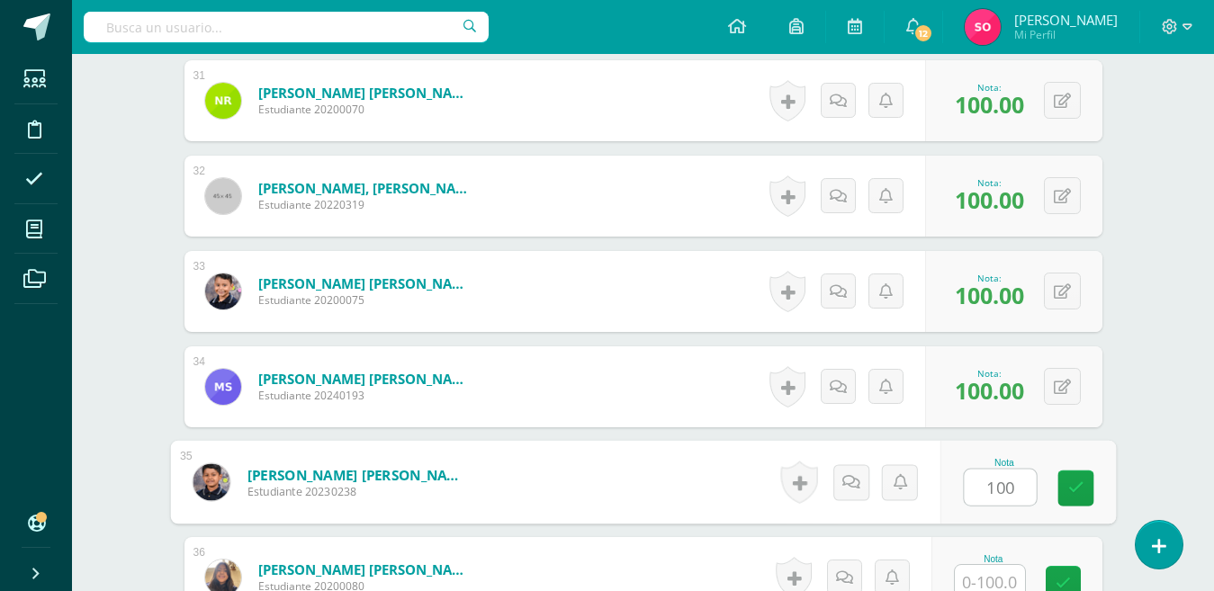
type input "100"
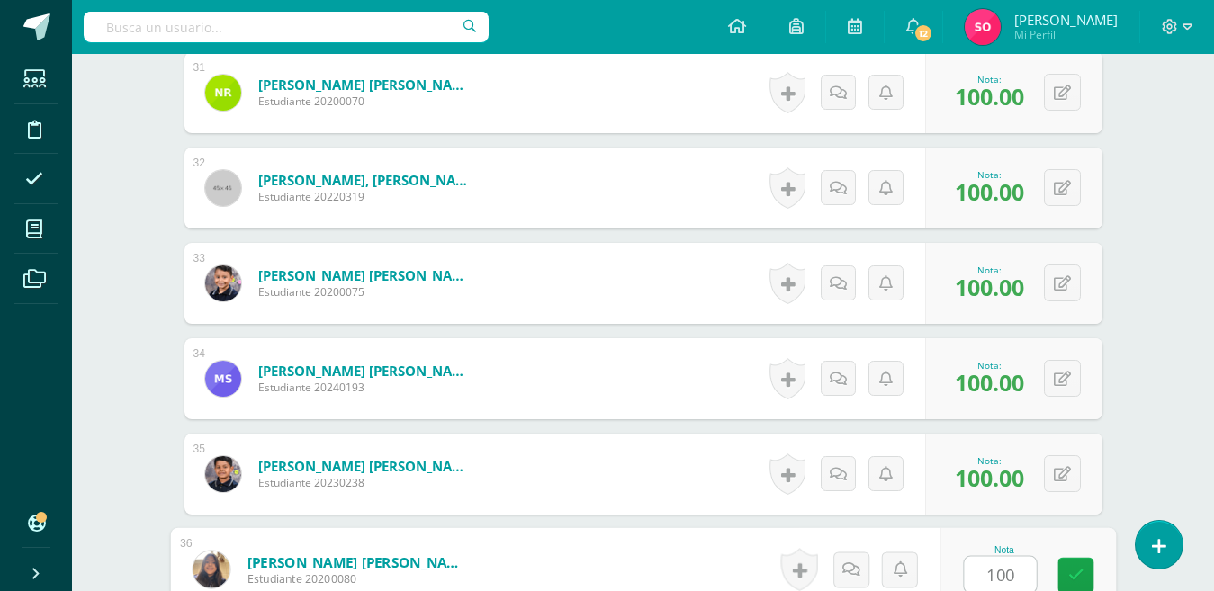
type input "100"
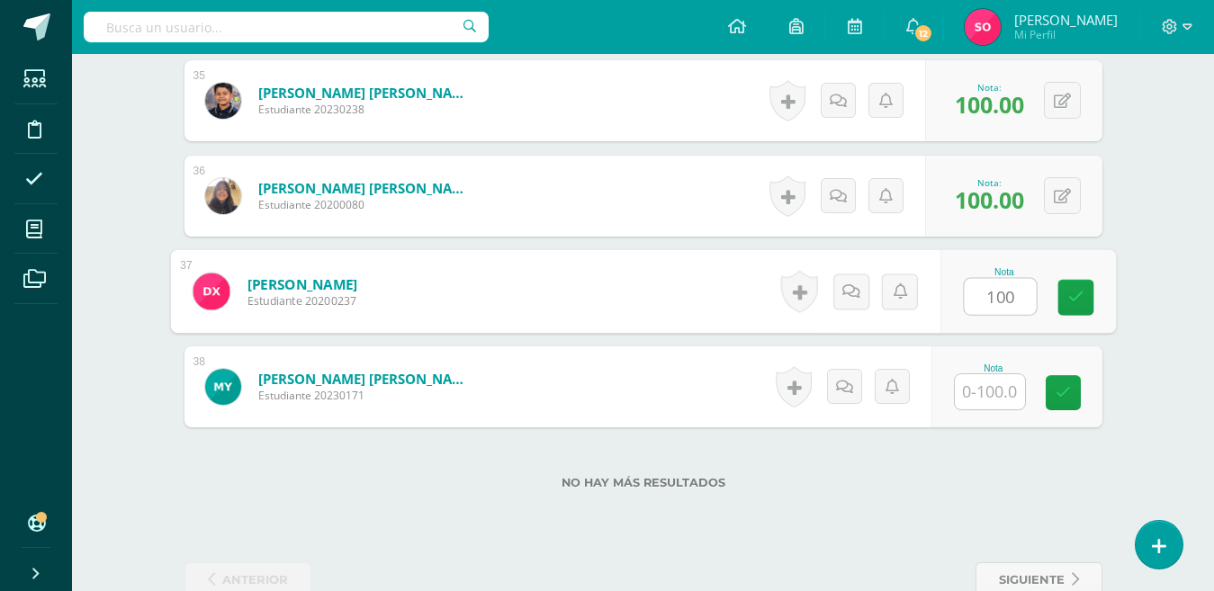
type input "100"
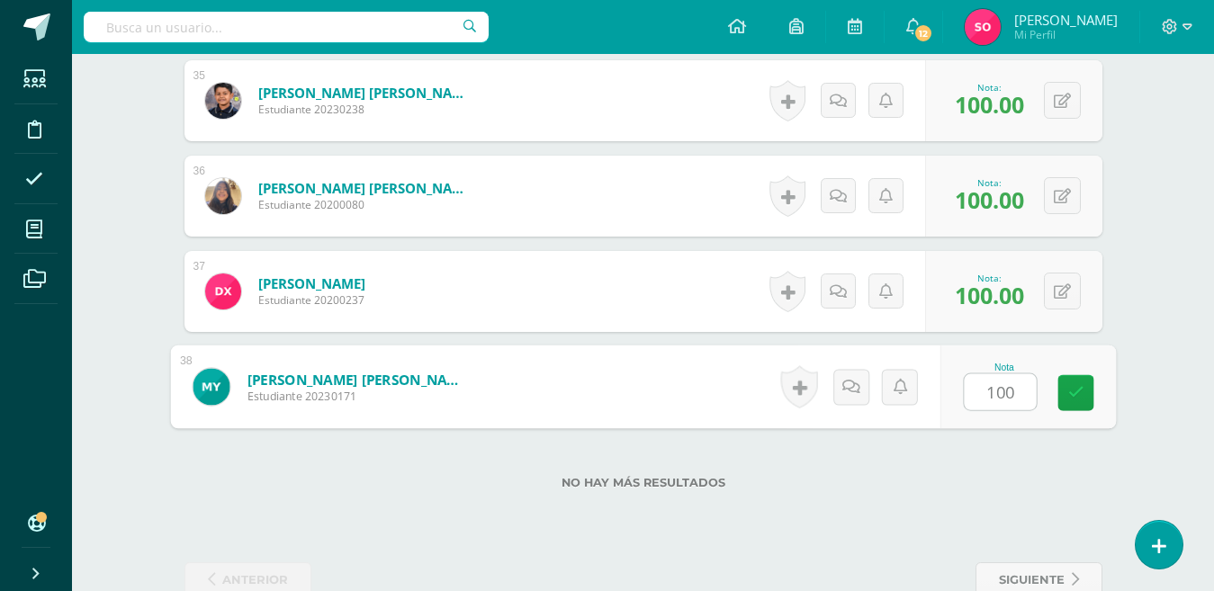
type input "100+"
click at [1066, 383] on icon at bounding box center [1074, 386] width 18 height 15
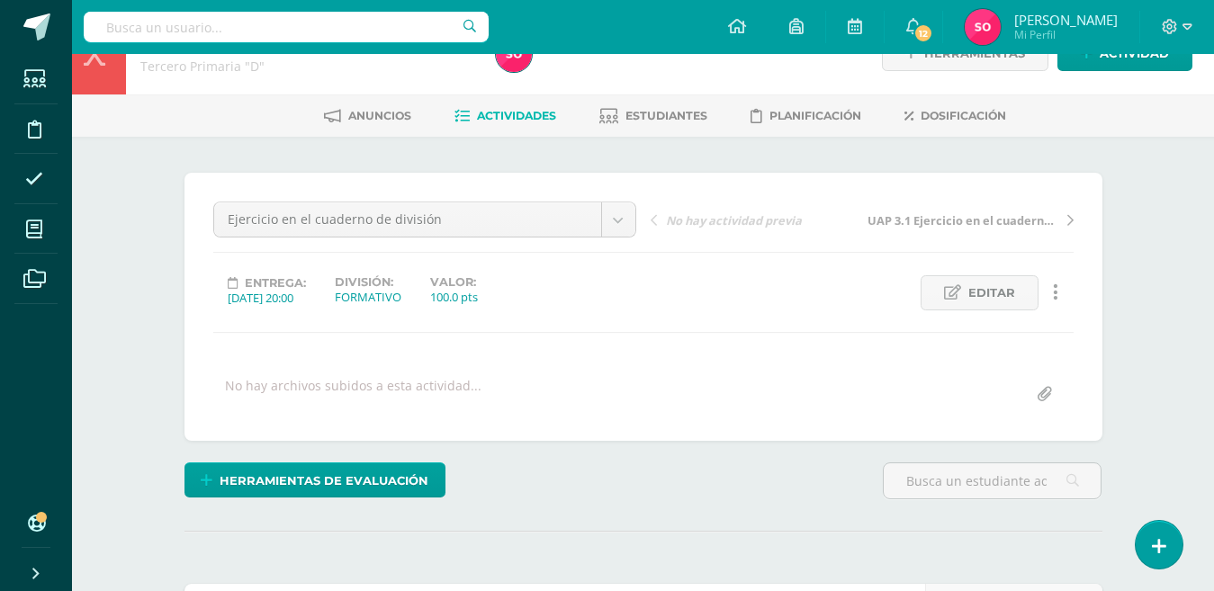
scroll to position [0, 0]
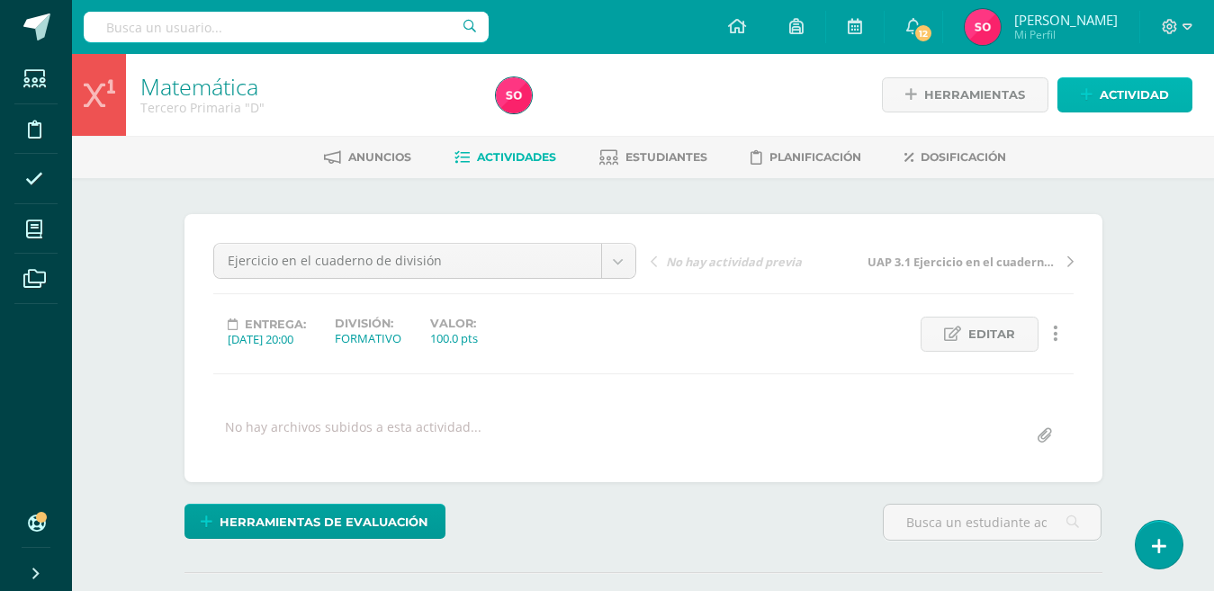
click at [1142, 92] on span "Actividad" at bounding box center [1133, 94] width 69 height 33
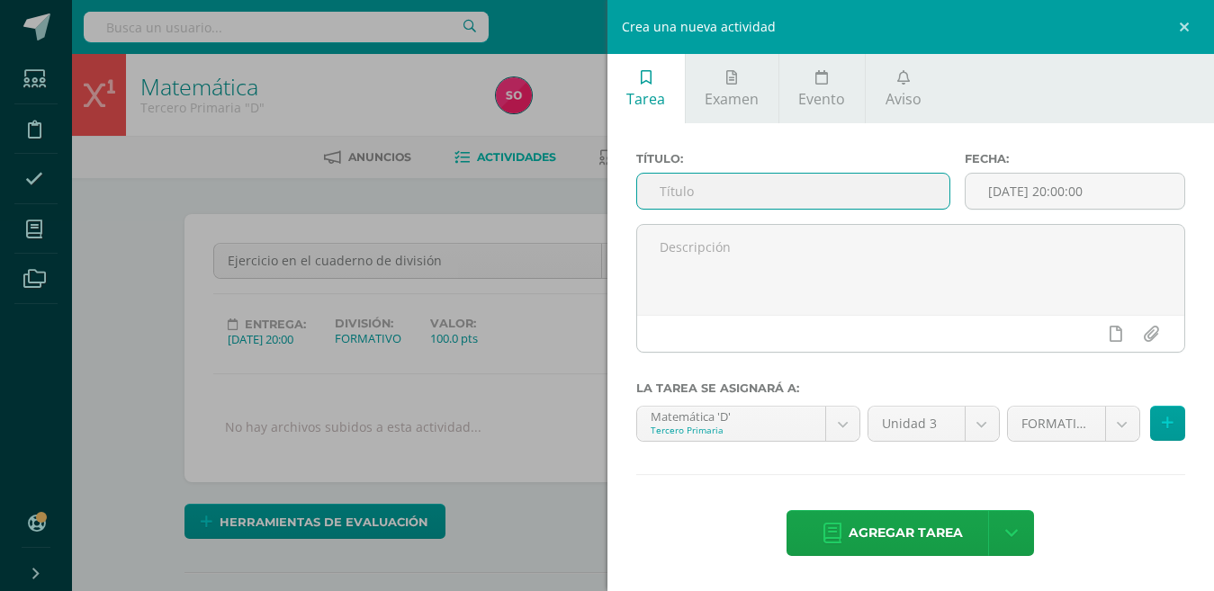
click at [907, 179] on input "text" at bounding box center [793, 191] width 312 height 35
type input "Ejercicio no. 2 de división en el cuaderno"
click at [1046, 193] on input "[DATE] 20:00:00" at bounding box center [1074, 191] width 219 height 35
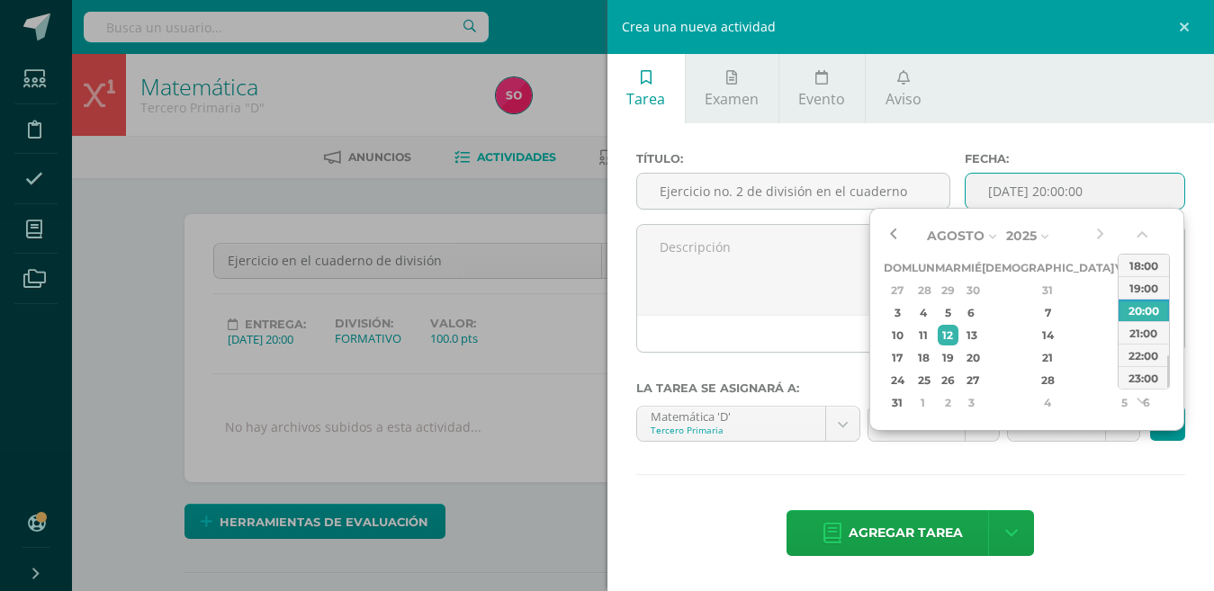
click at [895, 222] on button "button" at bounding box center [892, 235] width 18 height 27
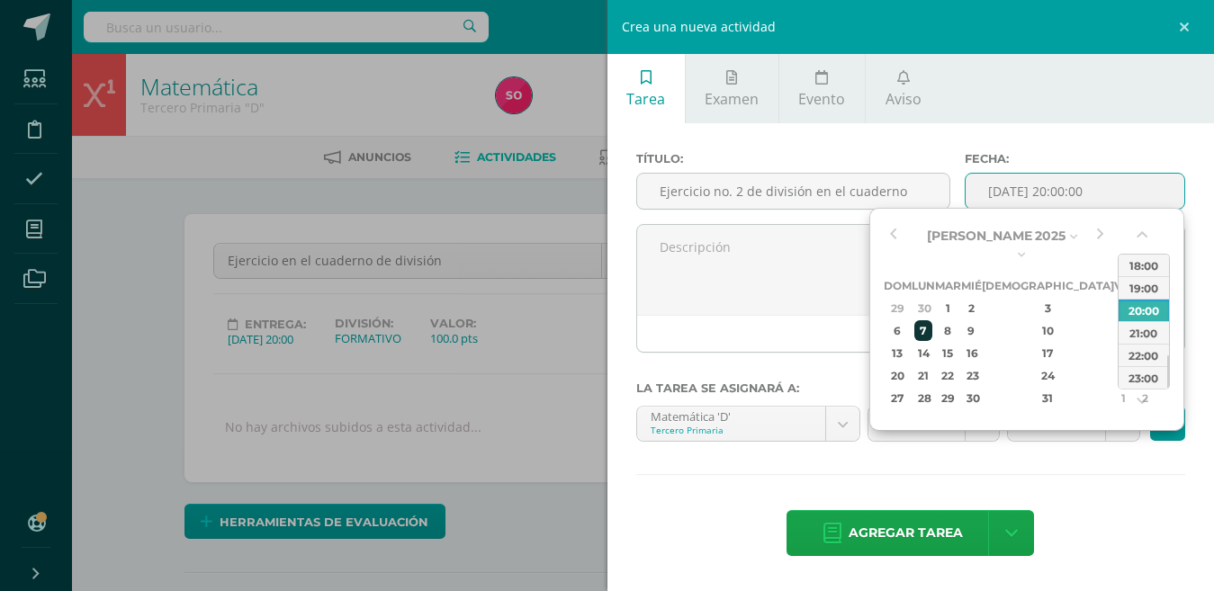
click at [933, 320] on div "7" at bounding box center [923, 330] width 19 height 21
type input "2025-07-07 20:00"
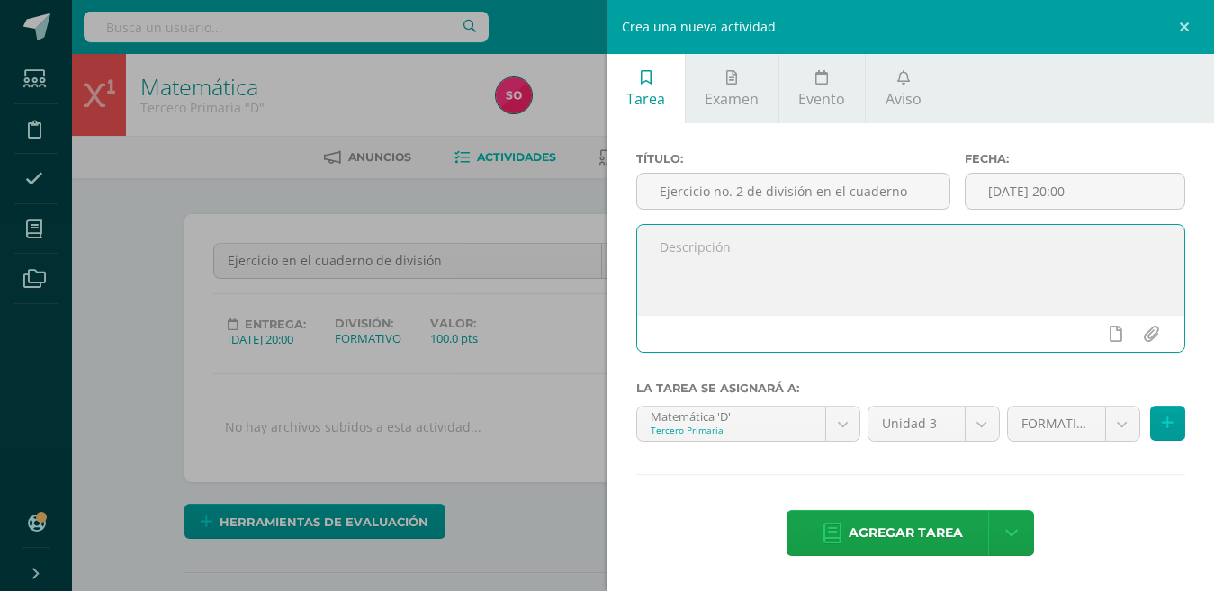
click at [751, 309] on textarea at bounding box center [911, 270] width 548 height 90
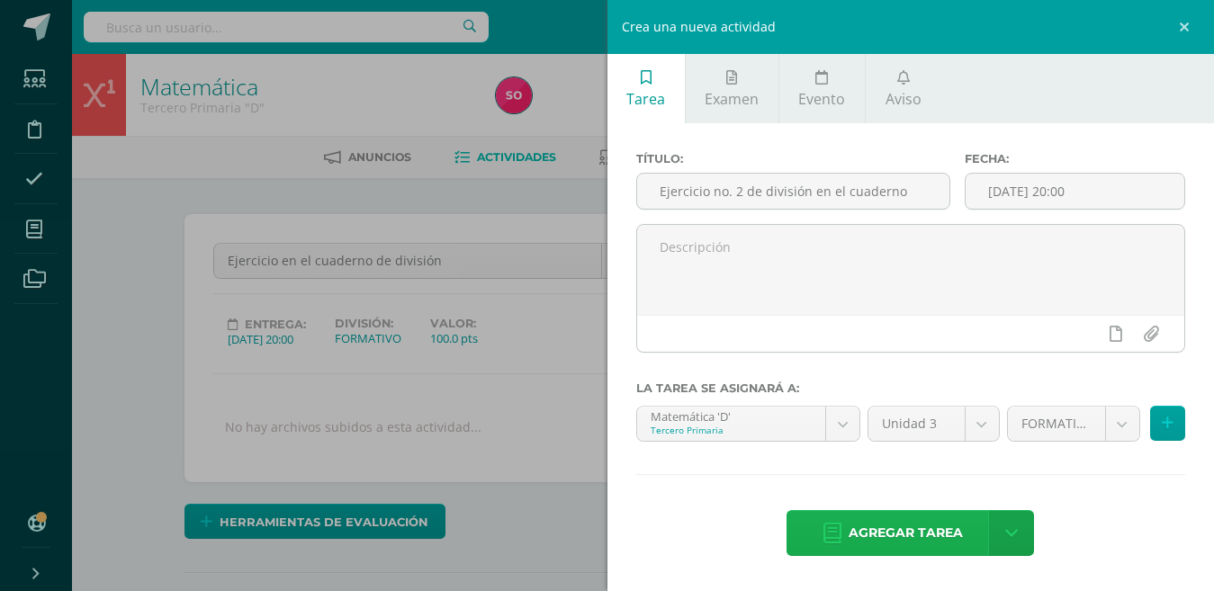
click at [891, 528] on span "Agregar tarea" at bounding box center [905, 533] width 114 height 44
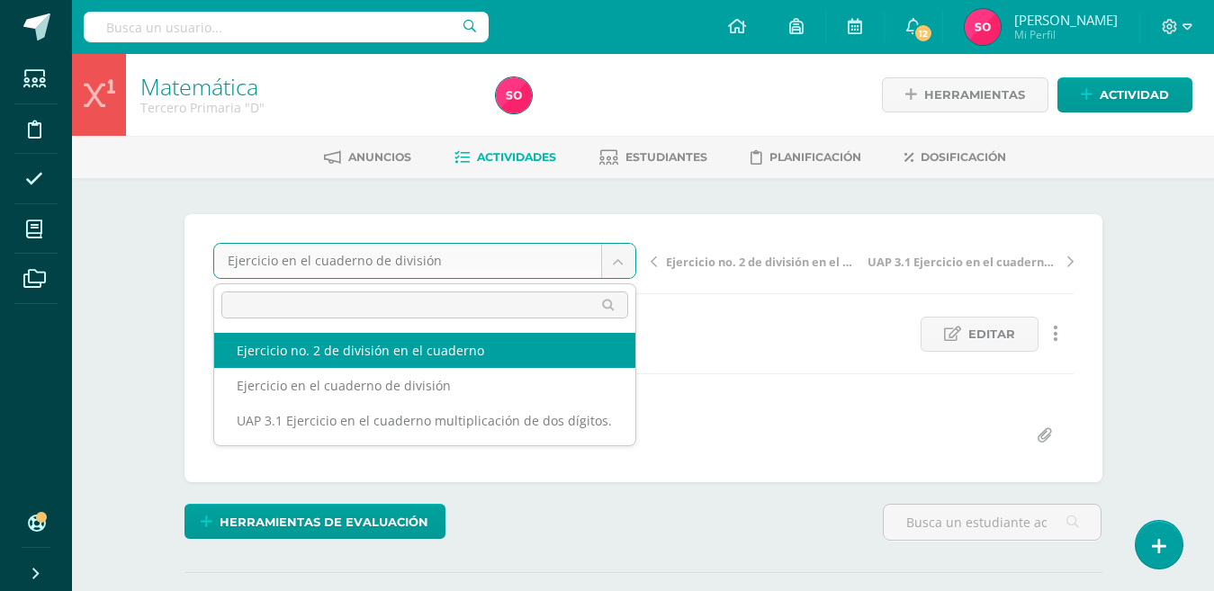
select select "/dashboard/teacher/grade-activity/224561/"
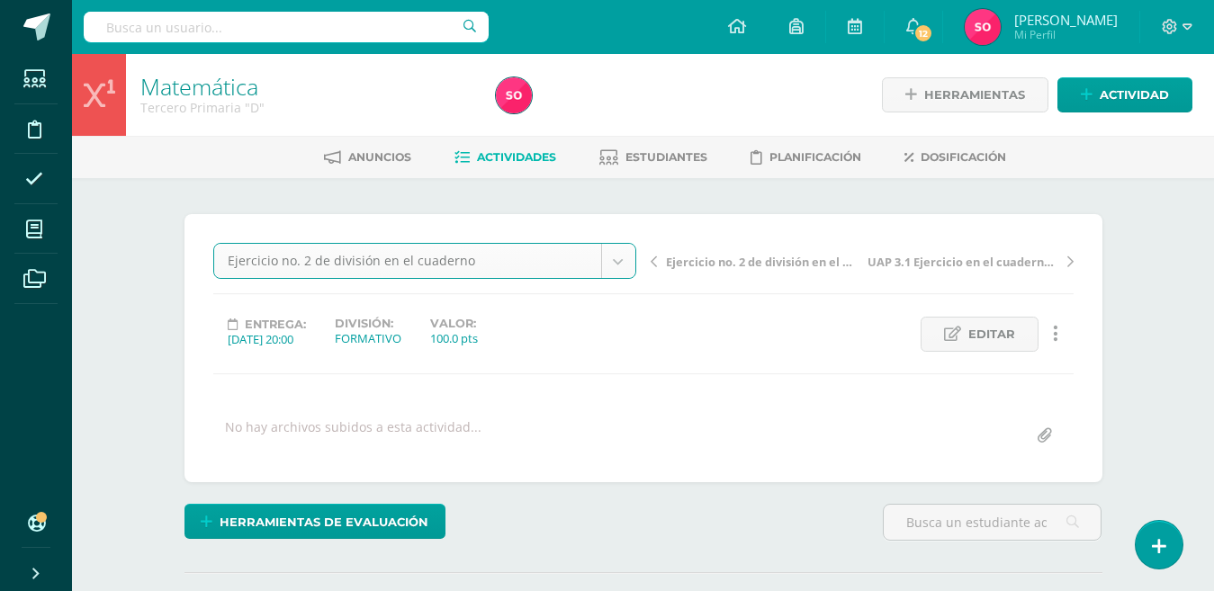
scroll to position [1, 0]
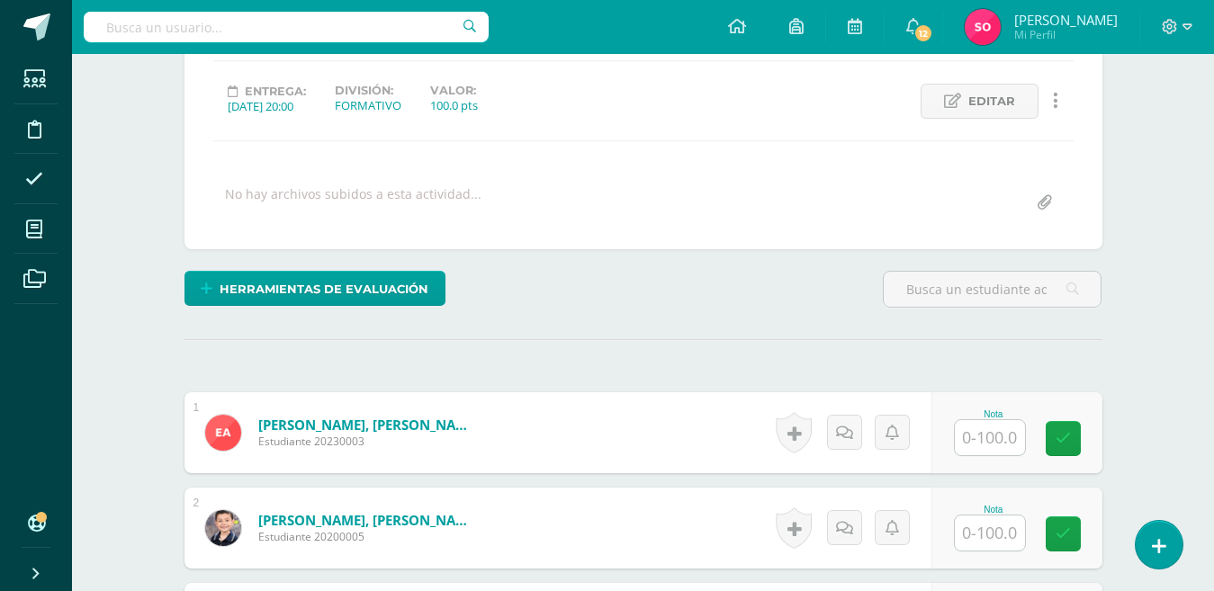
scroll to position [234, 0]
click at [983, 438] on input "text" at bounding box center [989, 436] width 70 height 35
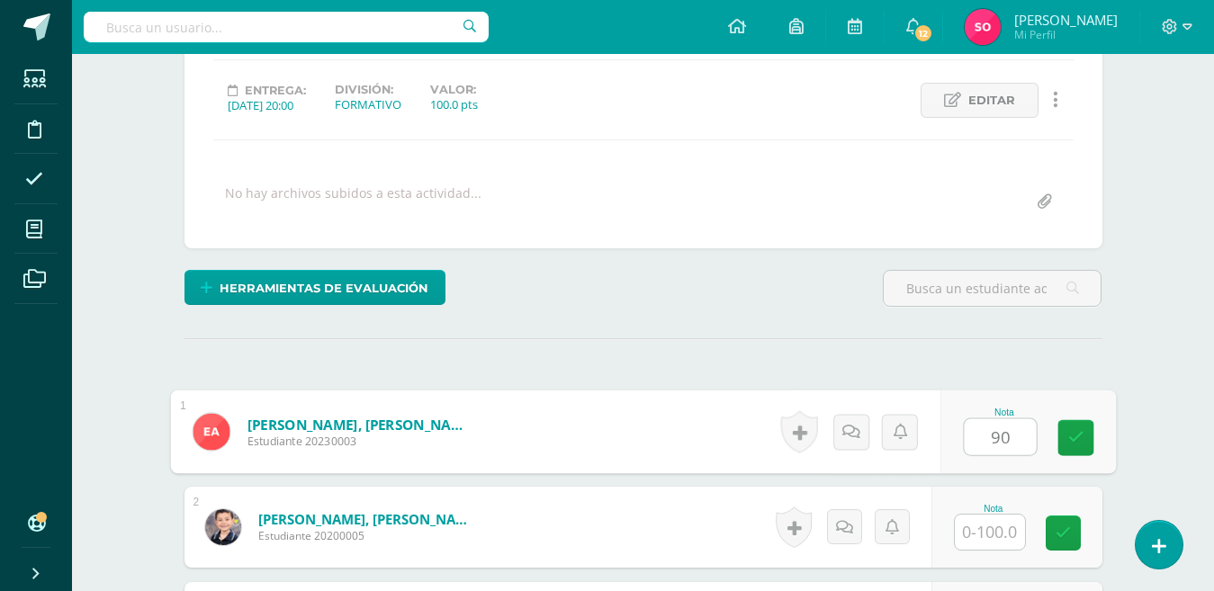
type input "90"
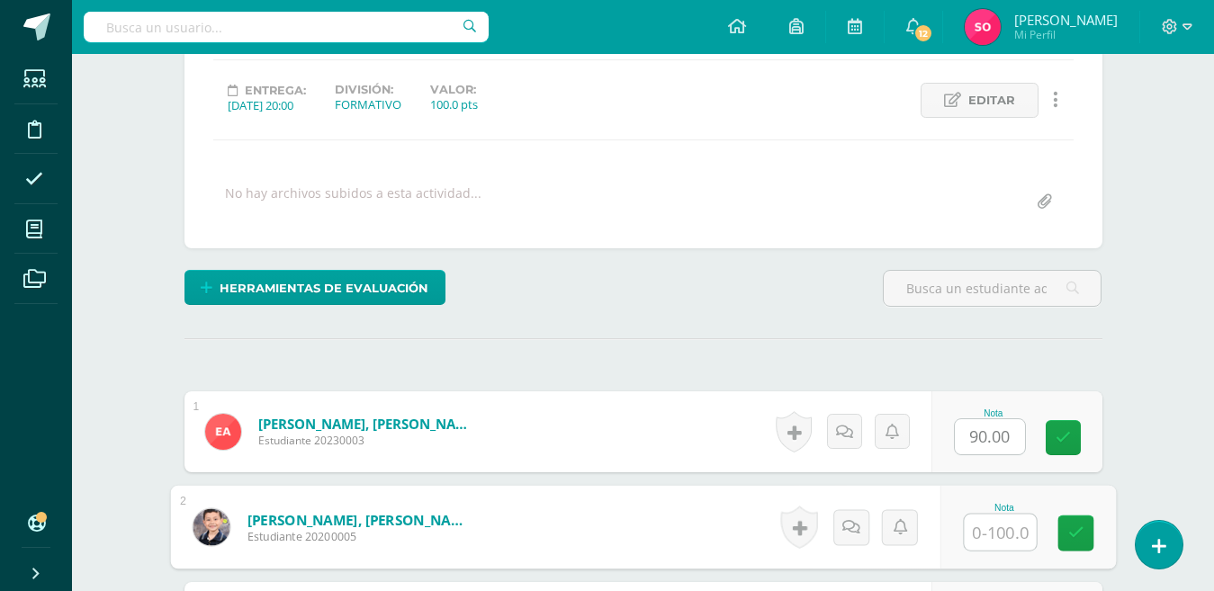
scroll to position [235, 0]
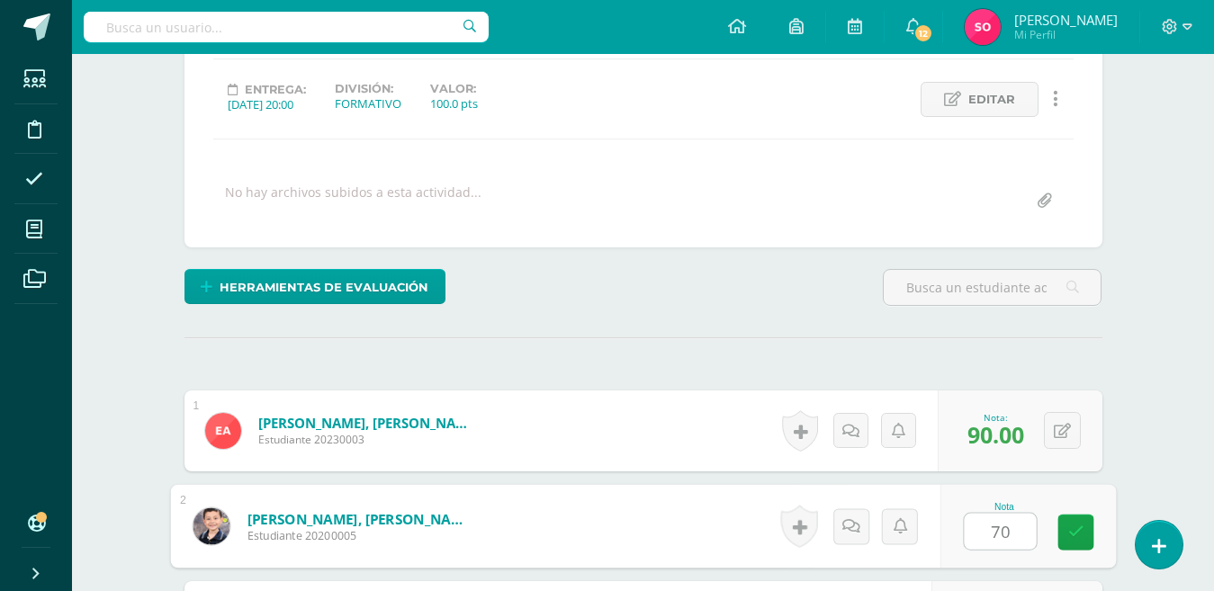
type input "70"
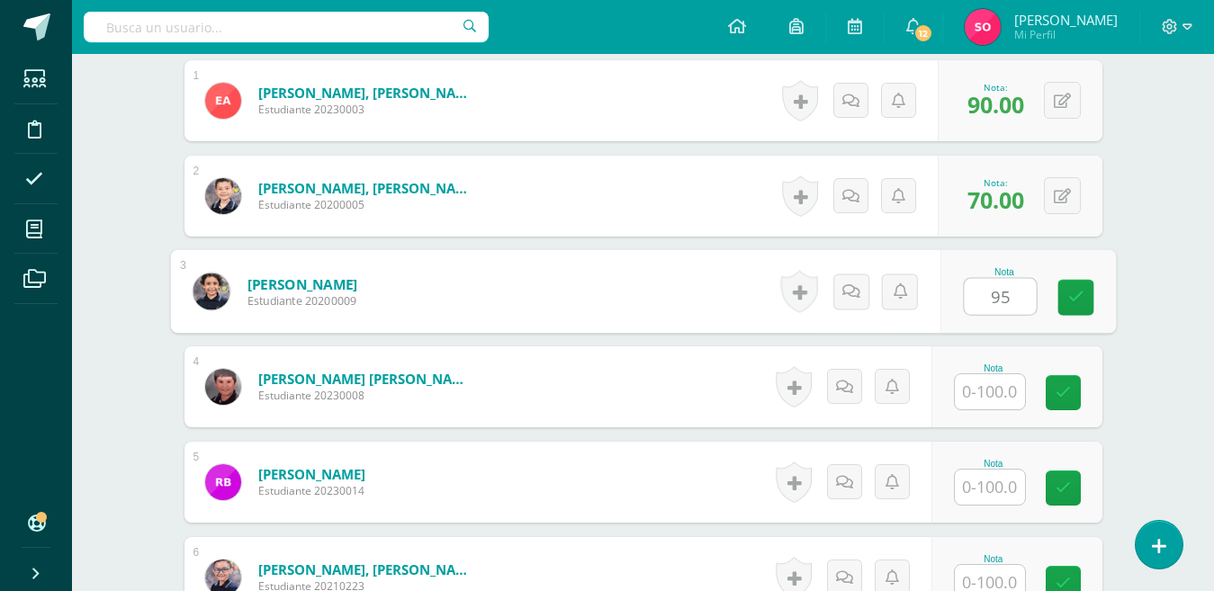
scroll to position [566, 0]
type input "95"
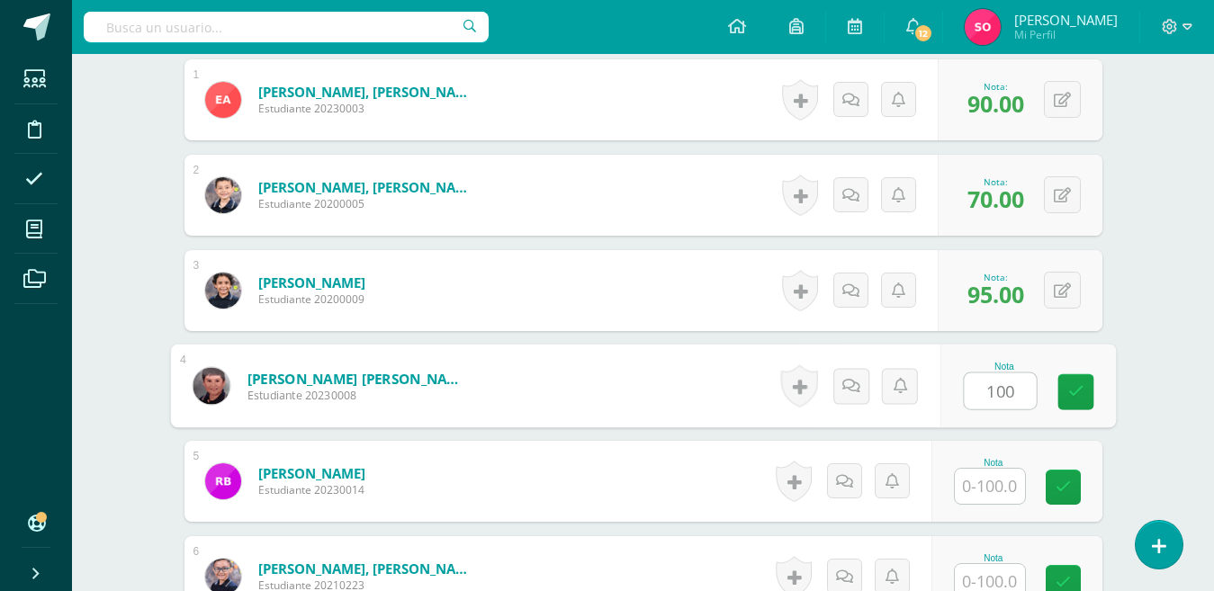
scroll to position [567, 0]
type input "100"
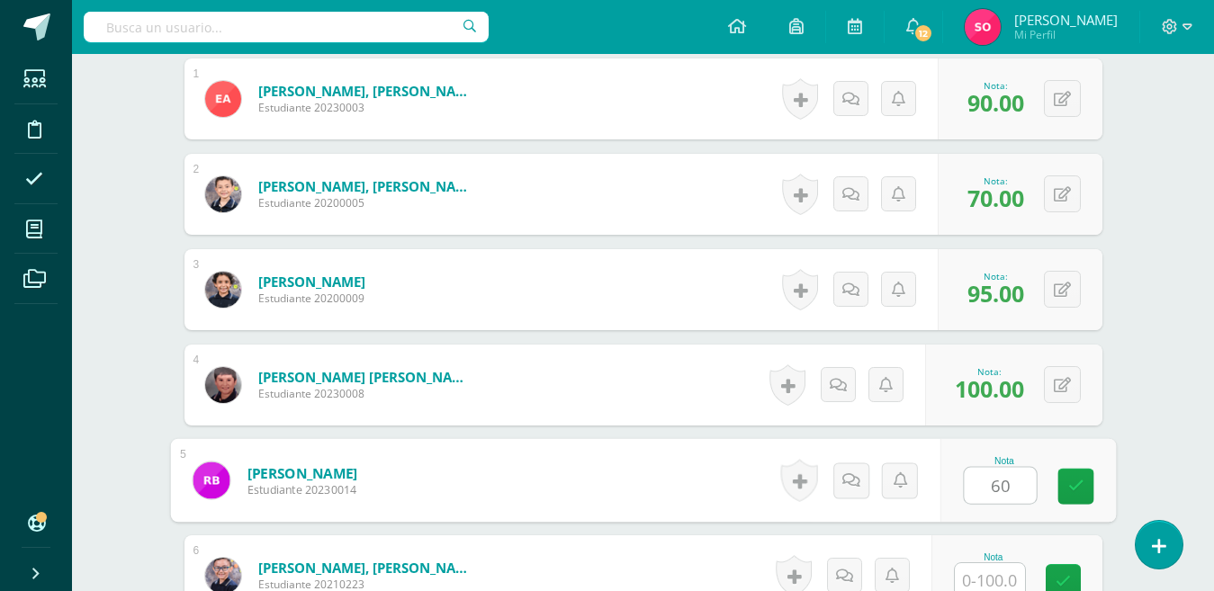
type input "60"
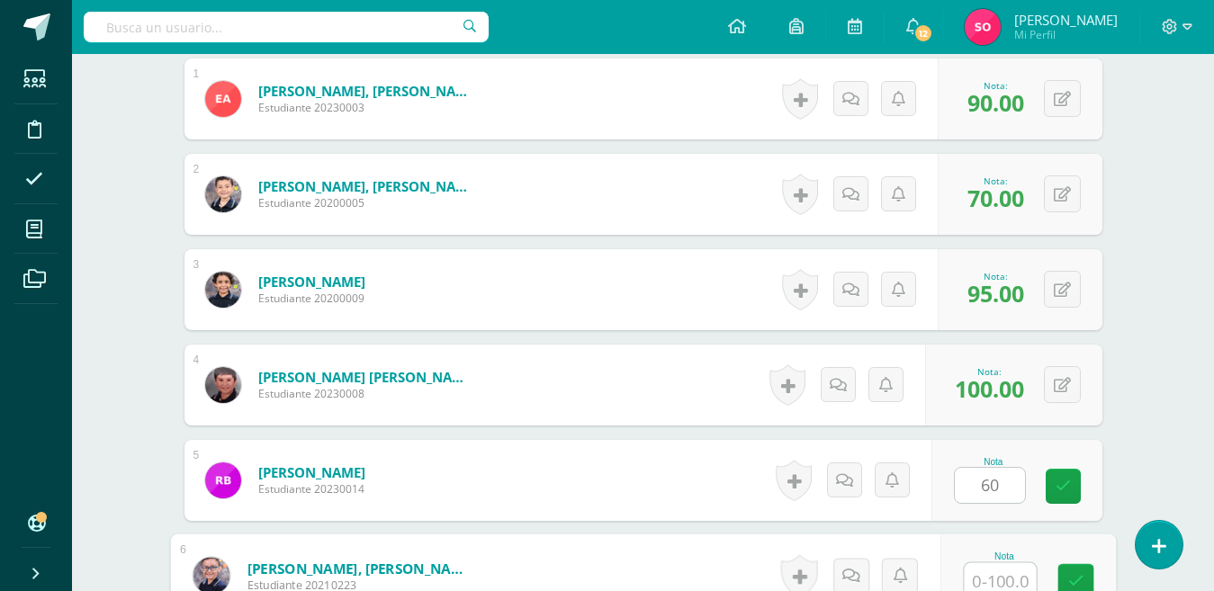
scroll to position [573, 0]
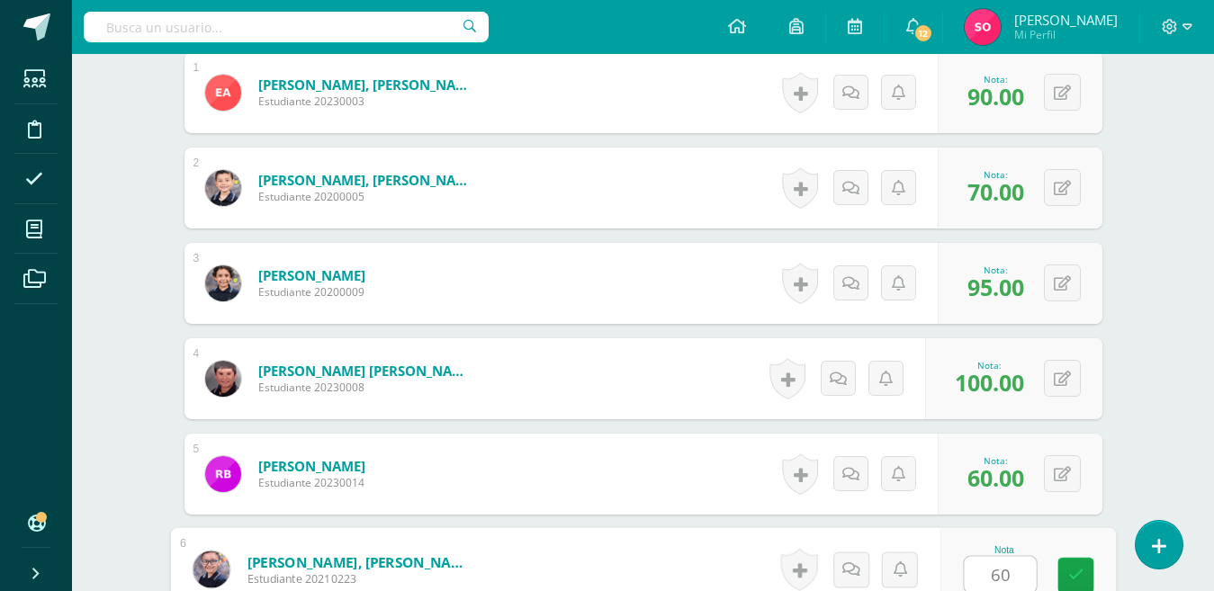
type input "60"
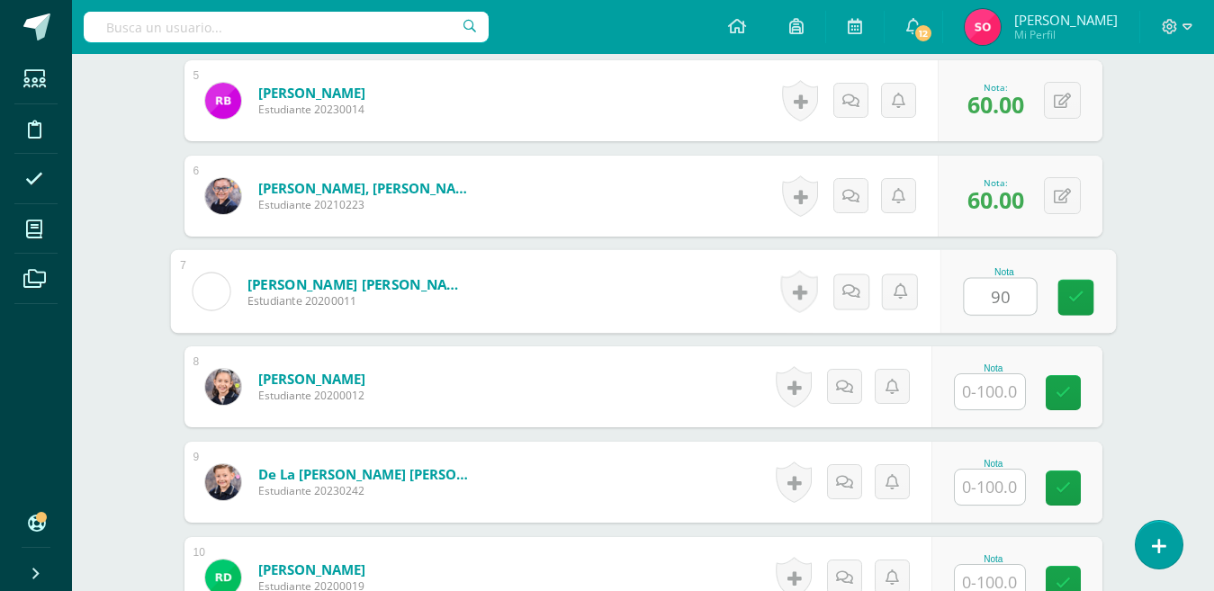
type input "90"
